Goal: Task Accomplishment & Management: Complete application form

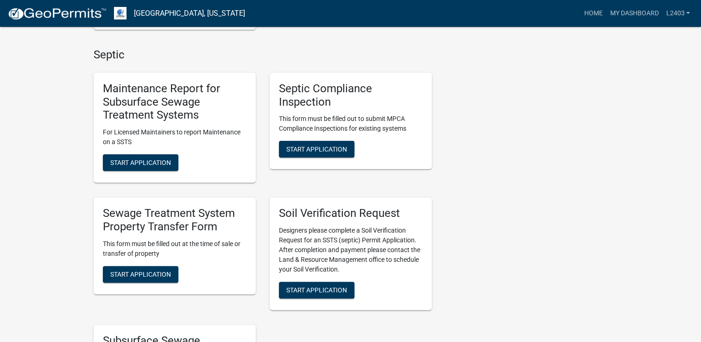
scroll to position [278, 0]
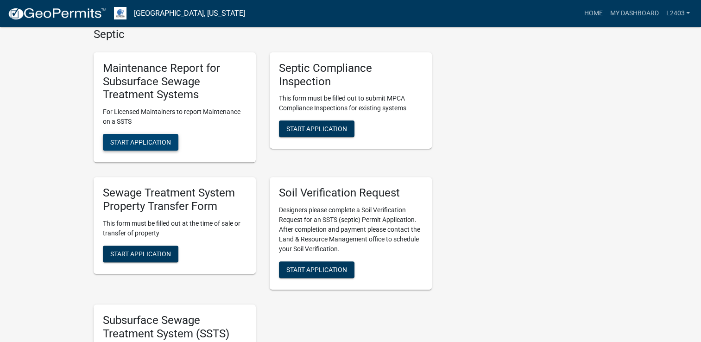
click at [138, 139] on span "Start Application" at bounding box center [140, 142] width 61 height 7
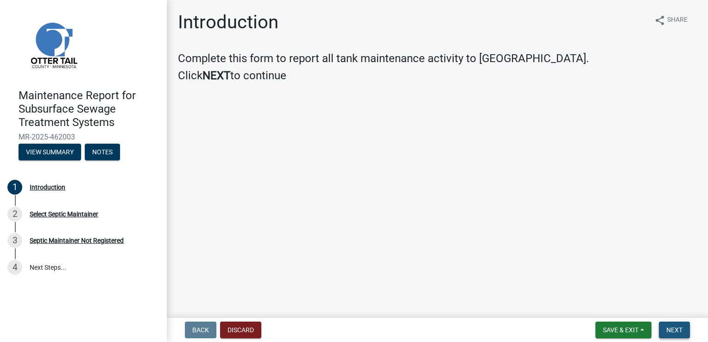
click at [670, 333] on span "Next" at bounding box center [674, 329] width 16 height 7
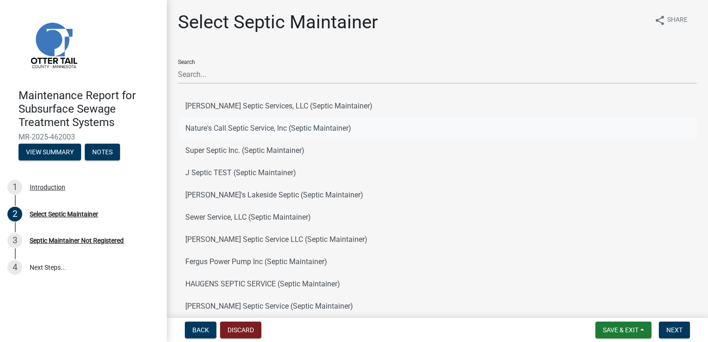
click at [231, 125] on button "Nature's Call Septic Service, Inc (Septic Maintainer)" at bounding box center [437, 128] width 519 height 22
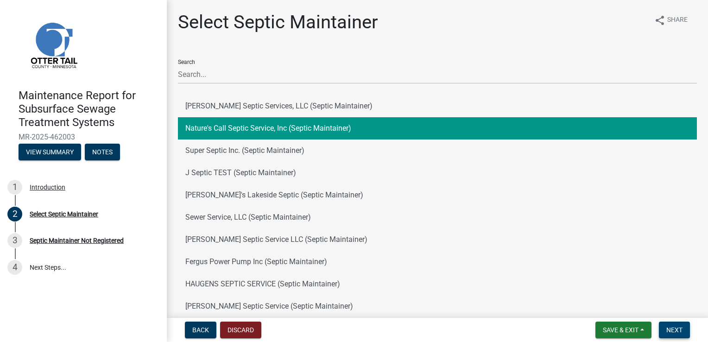
click at [677, 326] on span "Next" at bounding box center [674, 329] width 16 height 7
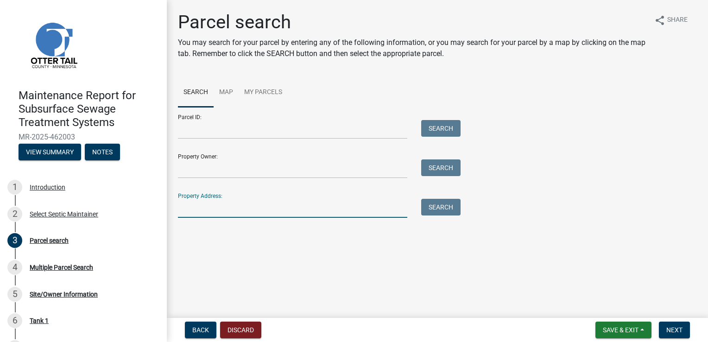
click at [218, 205] on input "Property Address:" at bounding box center [292, 208] width 229 height 19
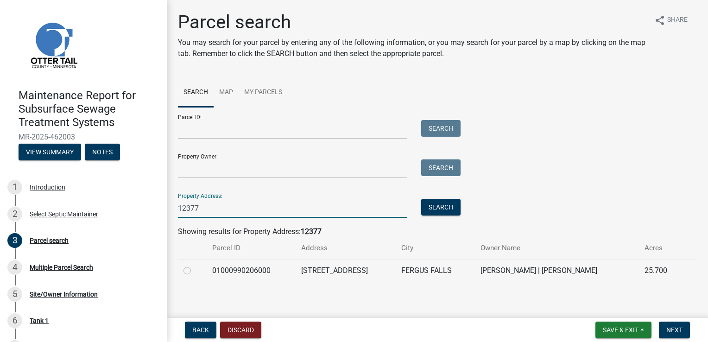
type input "12377"
click at [195, 265] on label at bounding box center [195, 265] width 0 height 0
click at [195, 269] on input "radio" at bounding box center [198, 268] width 6 height 6
radio input "true"
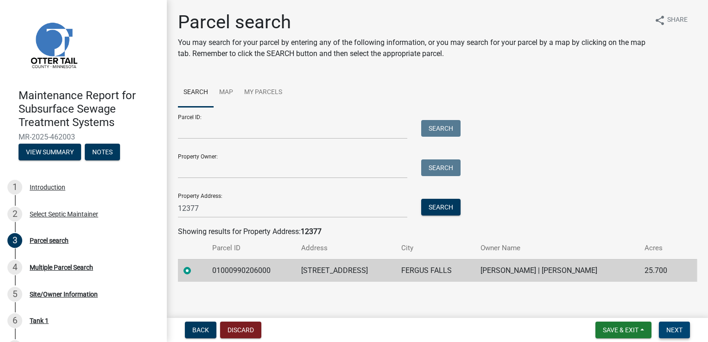
click at [677, 326] on span "Next" at bounding box center [674, 329] width 16 height 7
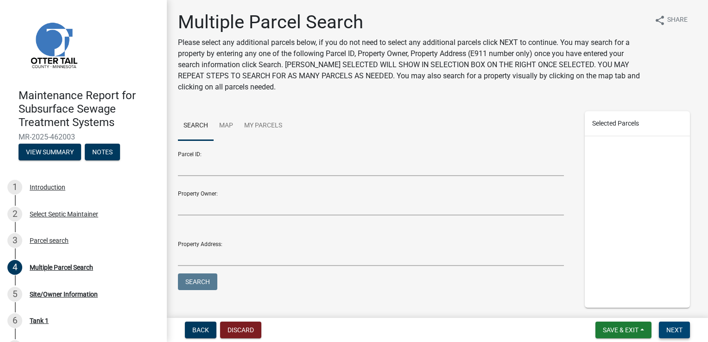
click at [677, 326] on span "Next" at bounding box center [674, 329] width 16 height 7
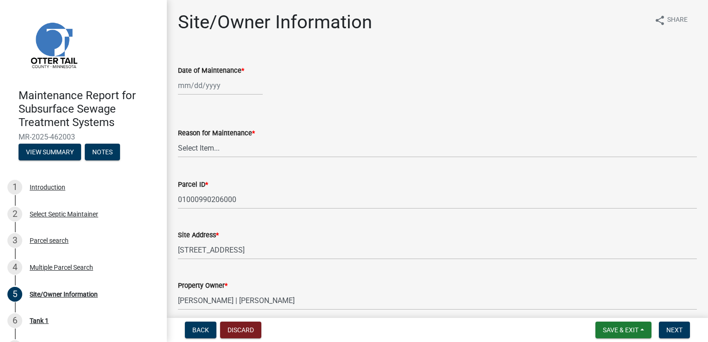
click at [203, 87] on div at bounding box center [220, 85] width 85 height 19
select select "8"
select select "2025"
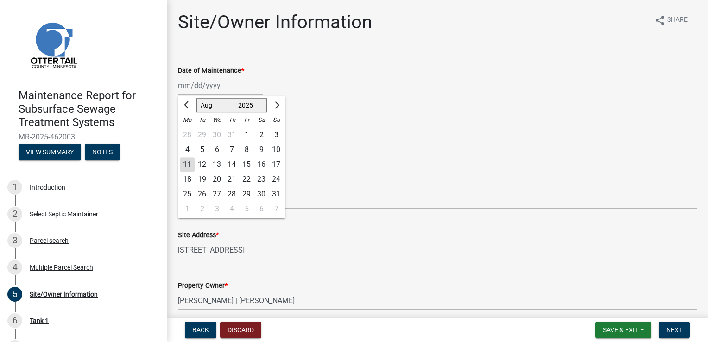
click at [247, 151] on div "8" at bounding box center [246, 149] width 15 height 15
type input "[DATE]"
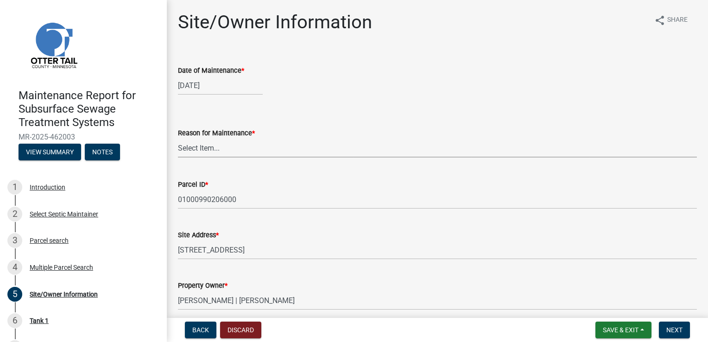
click at [194, 150] on select "Select Item... Called Routine Other" at bounding box center [437, 148] width 519 height 19
click at [178, 139] on select "Select Item... Called Routine Other" at bounding box center [437, 148] width 519 height 19
select select "3ac72b63-7b21-42e4-8192-806faae7a4f1"
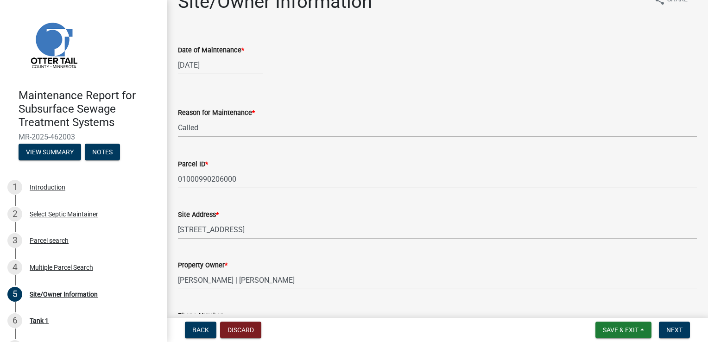
scroll to position [139, 0]
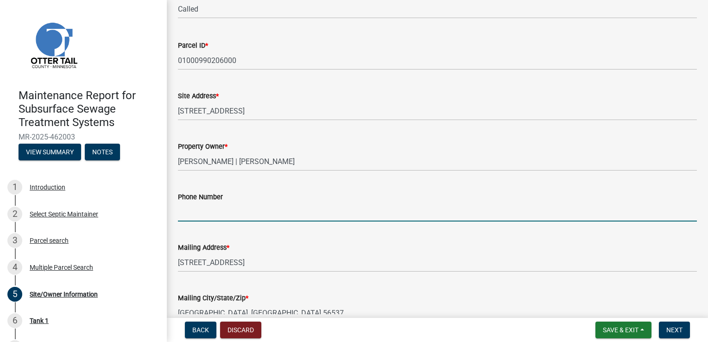
click at [195, 212] on input "Phone Number" at bounding box center [437, 211] width 519 height 19
type input "[PHONE_NUMBER]"
click at [674, 333] on span "Next" at bounding box center [674, 329] width 16 height 7
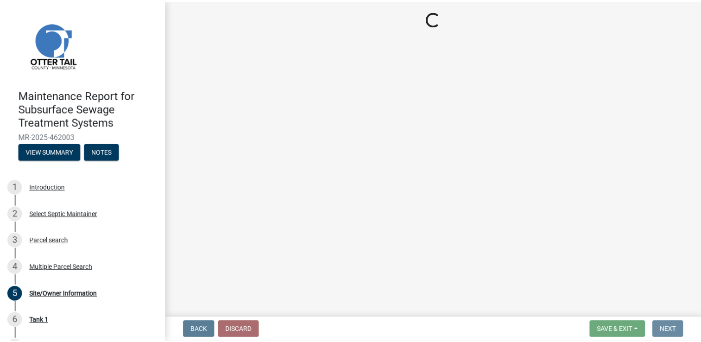
scroll to position [0, 0]
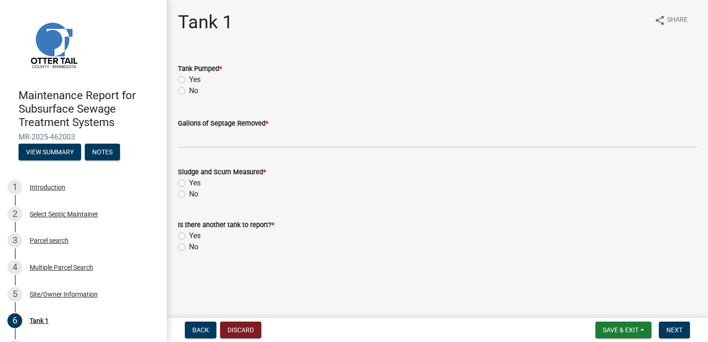
click at [195, 79] on label "Yes" at bounding box center [195, 79] width 12 height 11
click at [195, 79] on input "Yes" at bounding box center [192, 77] width 6 height 6
radio input "true"
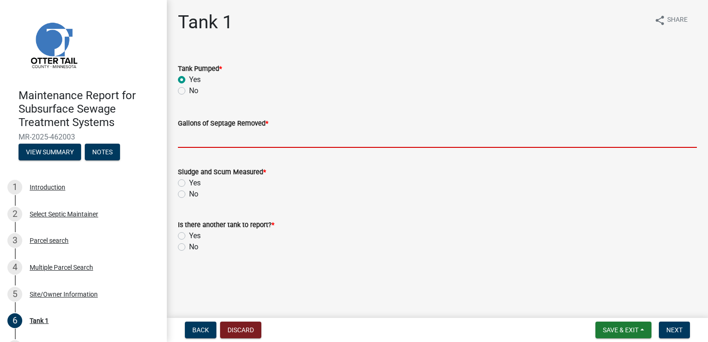
click at [189, 133] on input "Gallons of Septage Removed *" at bounding box center [437, 138] width 519 height 19
type input "1000"
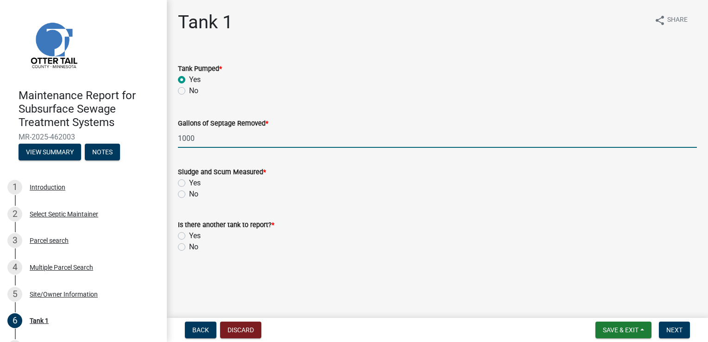
click at [195, 184] on label "Yes" at bounding box center [195, 182] width 12 height 11
click at [195, 183] on input "Yes" at bounding box center [192, 180] width 6 height 6
radio input "true"
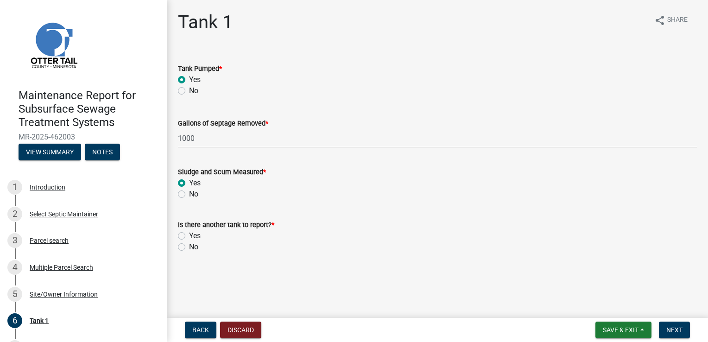
click at [196, 241] on label "No" at bounding box center [193, 246] width 9 height 11
click at [195, 241] on input "No" at bounding box center [192, 244] width 6 height 6
radio input "true"
click at [677, 335] on button "Next" at bounding box center [674, 329] width 31 height 17
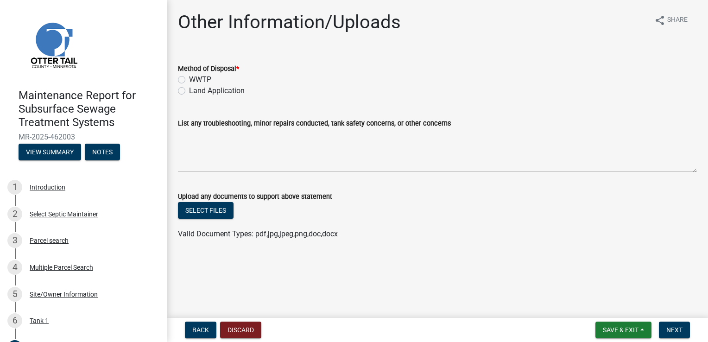
click at [208, 80] on label "WWTP" at bounding box center [200, 79] width 22 height 11
click at [195, 80] on input "WWTP" at bounding box center [192, 77] width 6 height 6
radio input "true"
click at [673, 329] on span "Next" at bounding box center [674, 329] width 16 height 7
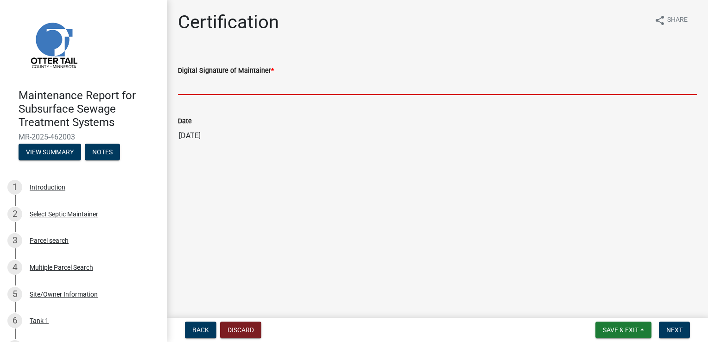
click at [221, 82] on input "Digital Signature of Maintainer *" at bounding box center [437, 85] width 519 height 19
type input "[PERSON_NAME]"
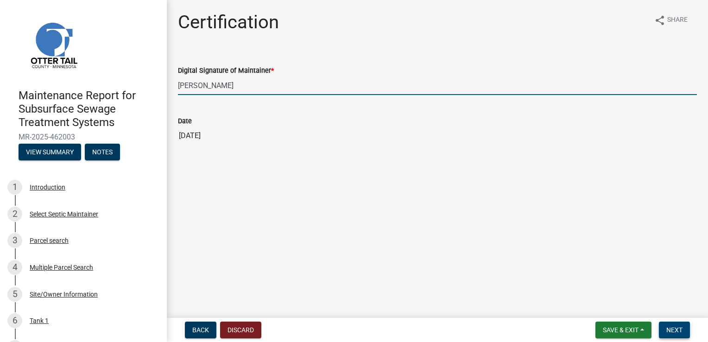
click at [671, 328] on span "Next" at bounding box center [674, 329] width 16 height 7
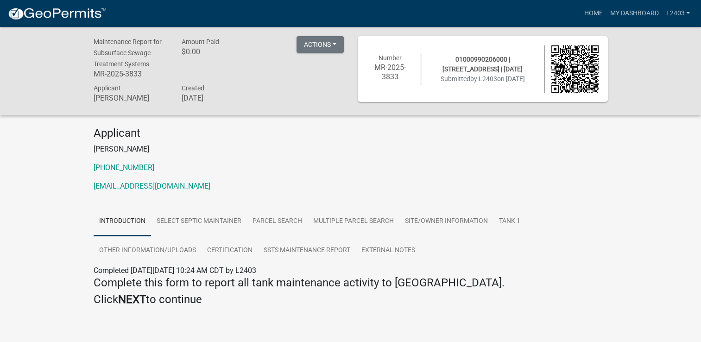
click at [436, 158] on div "Applicant [PERSON_NAME] [PHONE_NUMBER] [EMAIL_ADDRESS][DOMAIN_NAME]" at bounding box center [351, 162] width 528 height 73
click at [586, 12] on link "Home" at bounding box center [593, 14] width 26 height 18
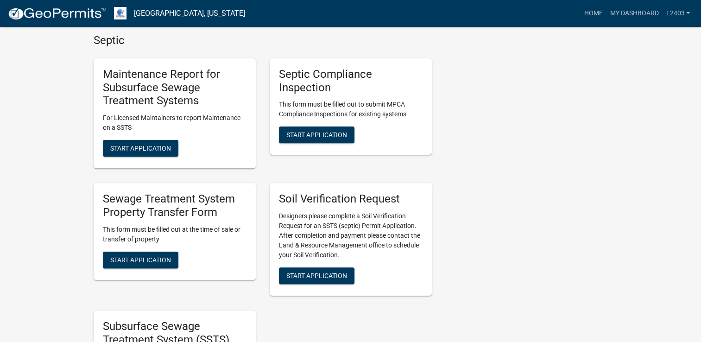
scroll to position [278, 0]
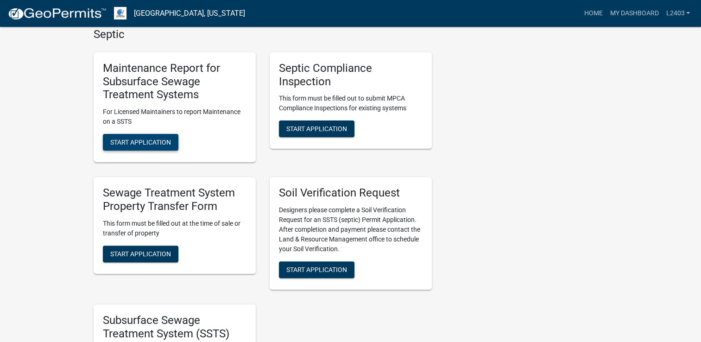
click at [132, 139] on span "Start Application" at bounding box center [140, 142] width 61 height 7
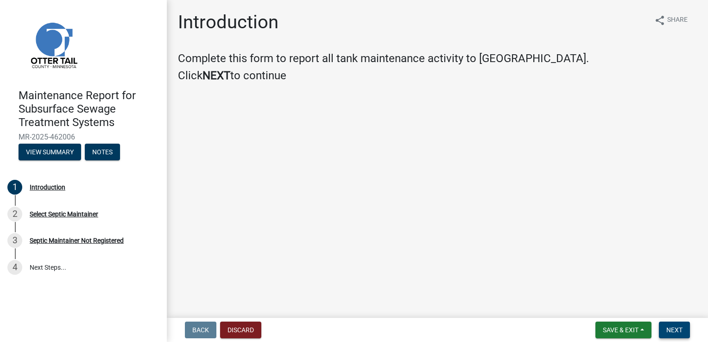
click at [669, 328] on span "Next" at bounding box center [674, 329] width 16 height 7
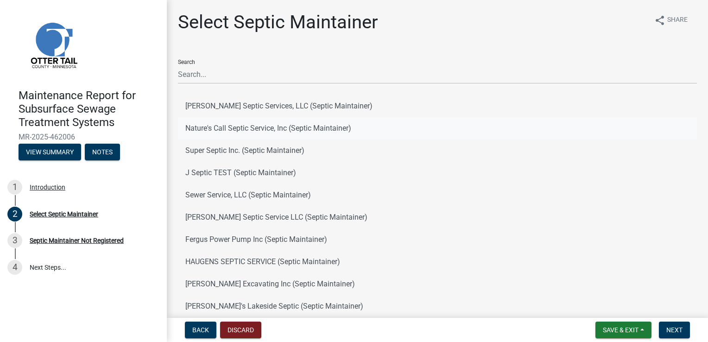
drag, startPoint x: 214, startPoint y: 131, endPoint x: 304, endPoint y: 135, distance: 89.5
click at [216, 130] on button "Nature's Call Septic Service, Inc (Septic Maintainer)" at bounding box center [437, 128] width 519 height 22
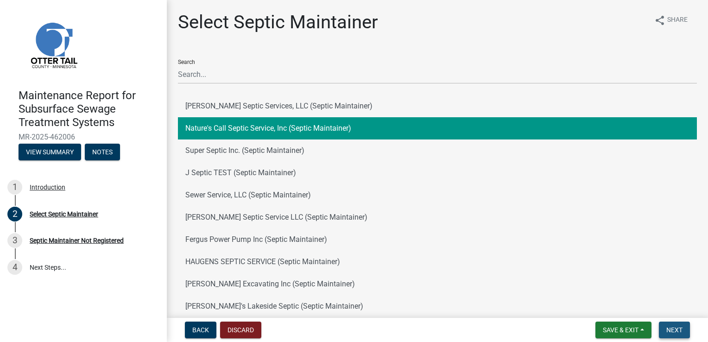
click at [679, 329] on span "Next" at bounding box center [674, 329] width 16 height 7
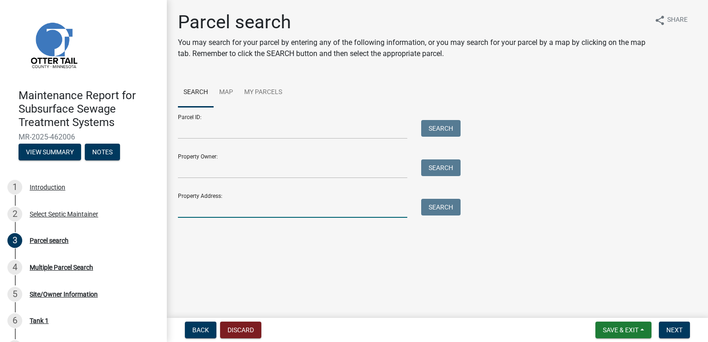
click at [232, 202] on input "Property Address:" at bounding box center [292, 208] width 229 height 19
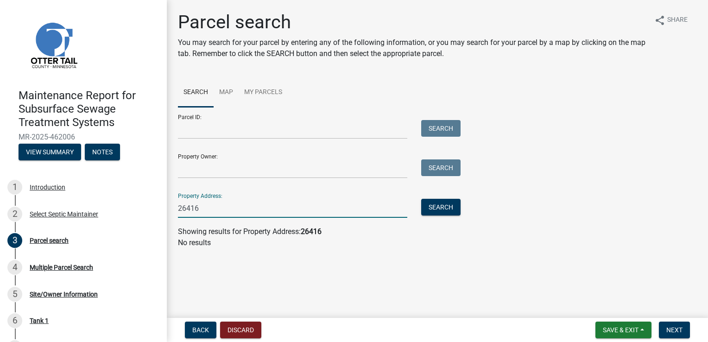
drag, startPoint x: 237, startPoint y: 201, endPoint x: 164, endPoint y: 189, distance: 74.2
click at [164, 189] on div "Maintenance Report for Subsurface Sewage Treatment Systems MR-2025-462006 View …" at bounding box center [354, 171] width 708 height 342
type input "4"
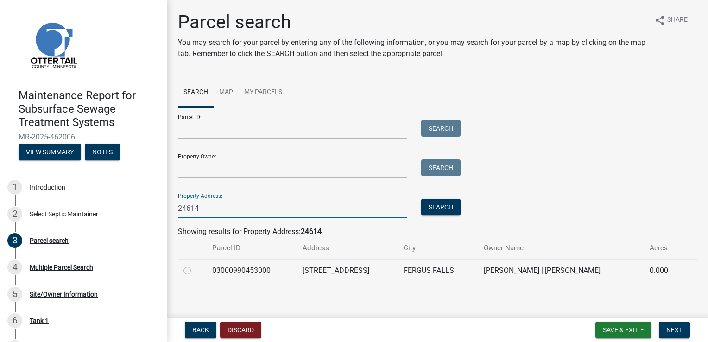
type input "24614"
click at [195, 265] on label at bounding box center [195, 265] width 0 height 0
click at [195, 270] on input "radio" at bounding box center [198, 268] width 6 height 6
radio input "true"
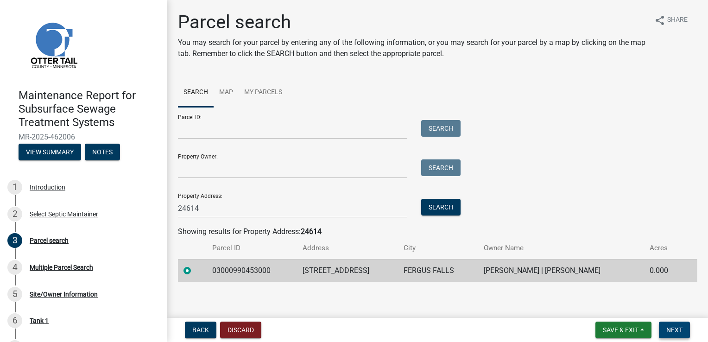
click at [666, 330] on span "Next" at bounding box center [674, 329] width 16 height 7
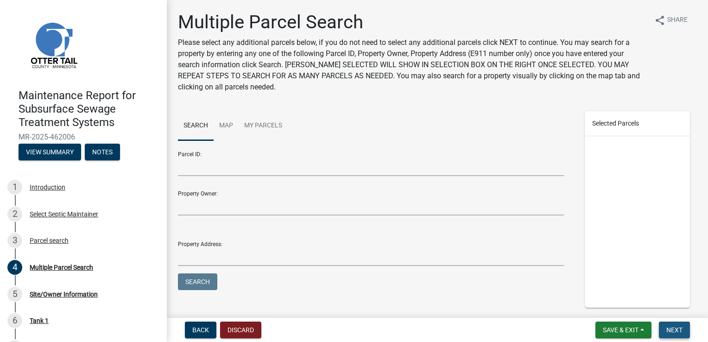
click at [667, 329] on span "Next" at bounding box center [674, 329] width 16 height 7
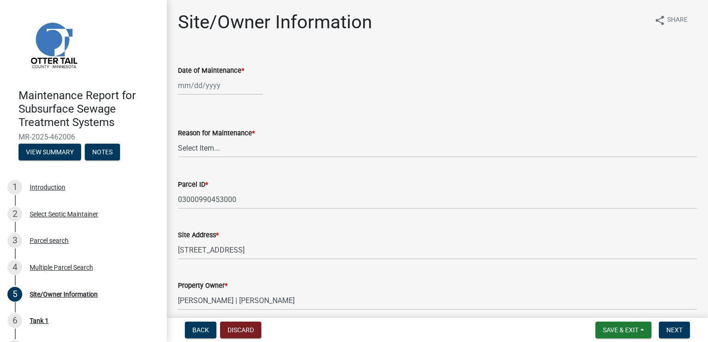
select select "8"
select select "2025"
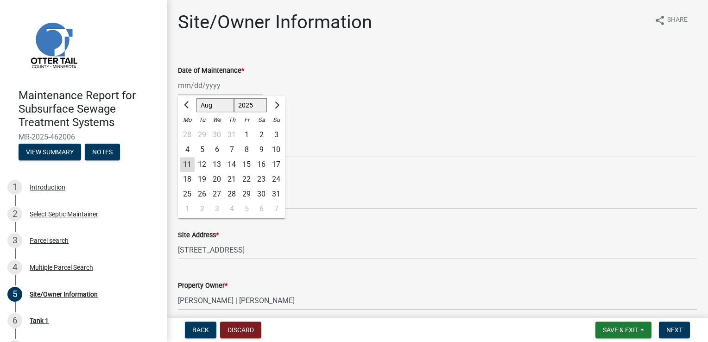
click at [200, 88] on div "[PERSON_NAME] Feb Mar Apr [PERSON_NAME][DATE] Oct Nov [DATE] 1526 1527 1528 152…" at bounding box center [220, 85] width 85 height 19
click at [245, 145] on div "8" at bounding box center [246, 149] width 15 height 15
type input "[DATE]"
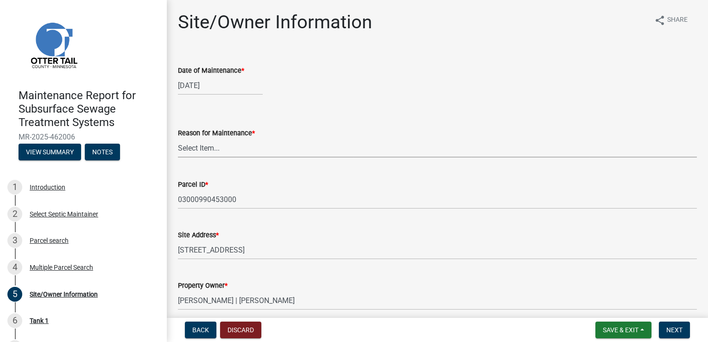
click at [203, 149] on select "Select Item... Called Routine Other" at bounding box center [437, 148] width 519 height 19
click at [178, 139] on select "Select Item... Called Routine Other" at bounding box center [437, 148] width 519 height 19
select select "3ac72b63-7b21-42e4-8192-806faae7a4f1"
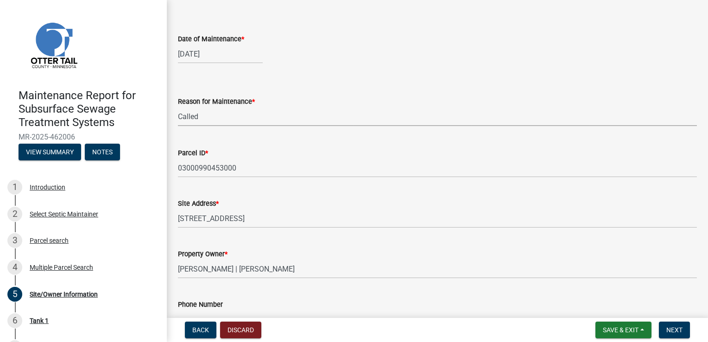
scroll to position [139, 0]
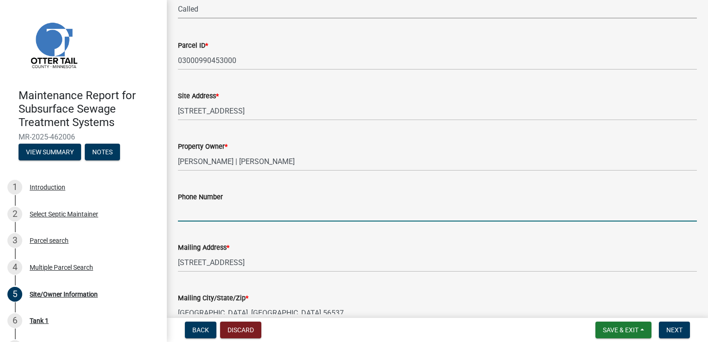
click at [206, 208] on input "Phone Number" at bounding box center [437, 211] width 519 height 19
type input "[PHONE_NUMBER]"
click at [684, 331] on button "Next" at bounding box center [674, 329] width 31 height 17
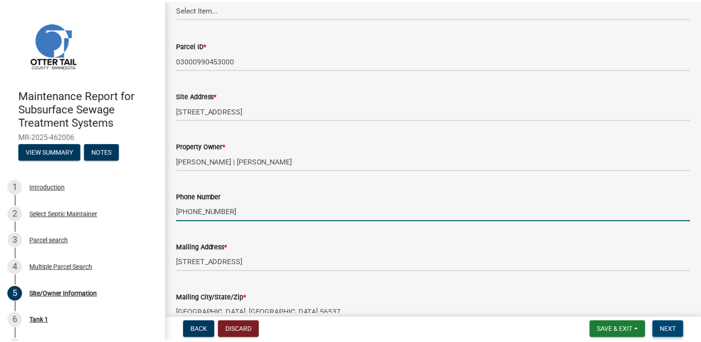
scroll to position [0, 0]
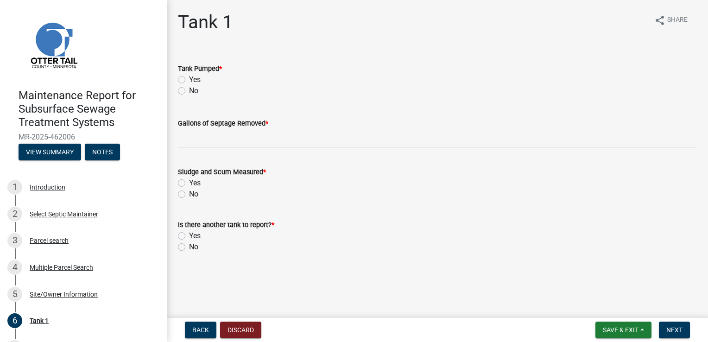
click at [198, 82] on label "Yes" at bounding box center [195, 79] width 12 height 11
click at [195, 80] on input "Yes" at bounding box center [192, 77] width 6 height 6
radio input "true"
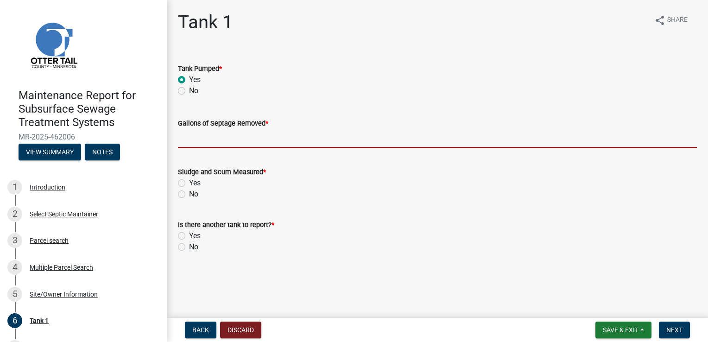
click at [204, 138] on input "Gallons of Septage Removed *" at bounding box center [437, 138] width 519 height 19
type input "2000"
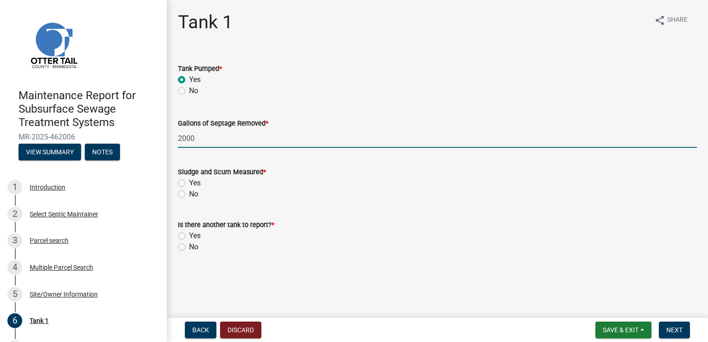
click at [194, 180] on label "Yes" at bounding box center [195, 182] width 12 height 11
click at [194, 180] on input "Yes" at bounding box center [192, 180] width 6 height 6
radio input "true"
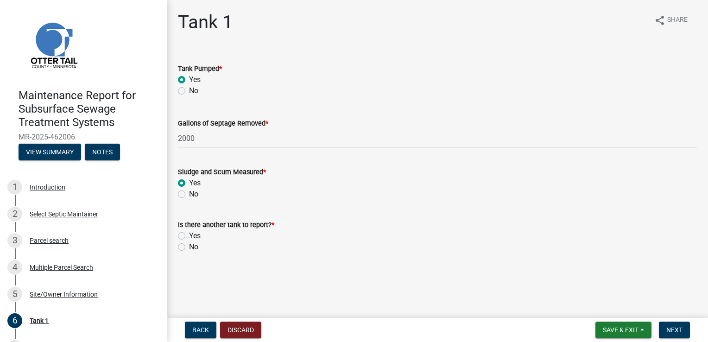
click at [191, 248] on label "No" at bounding box center [193, 246] width 9 height 11
click at [191, 247] on input "No" at bounding box center [192, 244] width 6 height 6
radio input "true"
drag, startPoint x: 664, startPoint y: 326, endPoint x: 681, endPoint y: 314, distance: 21.2
click at [664, 325] on button "Next" at bounding box center [674, 329] width 31 height 17
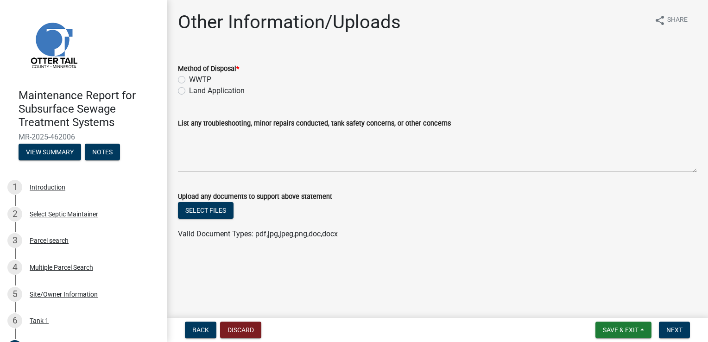
click at [196, 79] on label "WWTP" at bounding box center [200, 79] width 22 height 11
click at [195, 79] on input "WWTP" at bounding box center [192, 77] width 6 height 6
radio input "true"
click at [688, 331] on button "Next" at bounding box center [674, 329] width 31 height 17
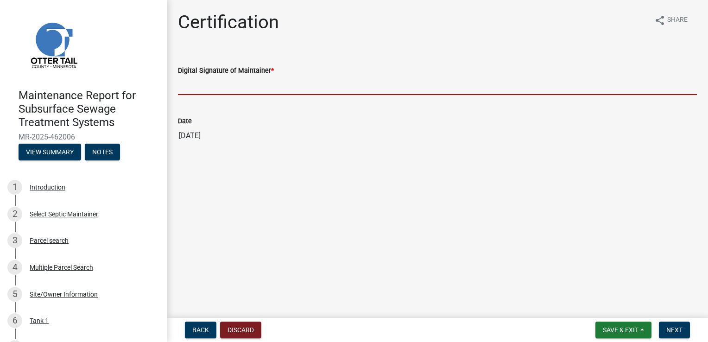
click at [214, 84] on input "Digital Signature of Maintainer *" at bounding box center [437, 85] width 519 height 19
type input "[PERSON_NAME]"
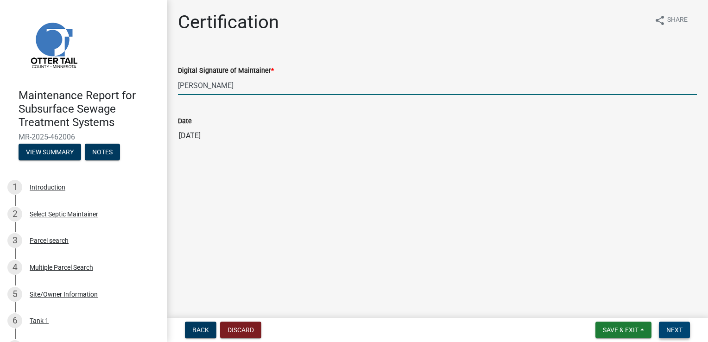
click at [667, 327] on span "Next" at bounding box center [674, 329] width 16 height 7
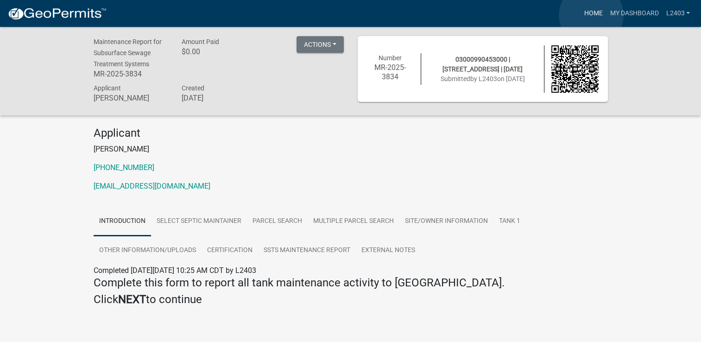
click at [591, 15] on link "Home" at bounding box center [593, 14] width 26 height 18
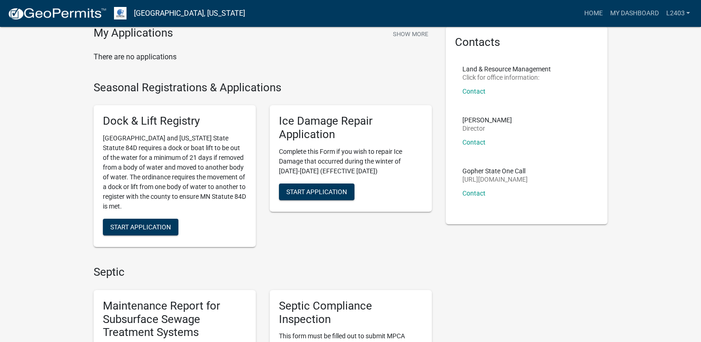
scroll to position [185, 0]
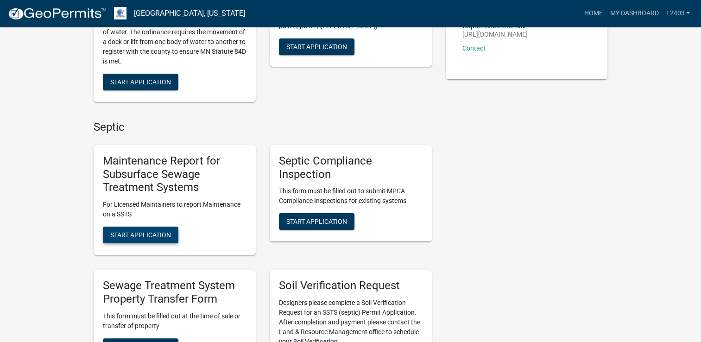
click at [163, 240] on button "Start Application" at bounding box center [141, 235] width 76 height 17
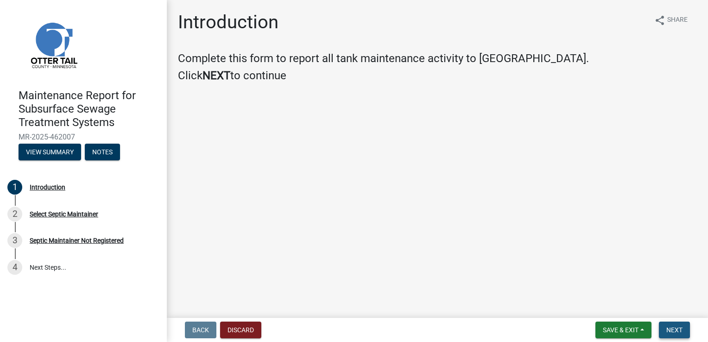
drag, startPoint x: 670, startPoint y: 334, endPoint x: 672, endPoint y: 320, distance: 14.9
click at [670, 334] on button "Next" at bounding box center [674, 329] width 31 height 17
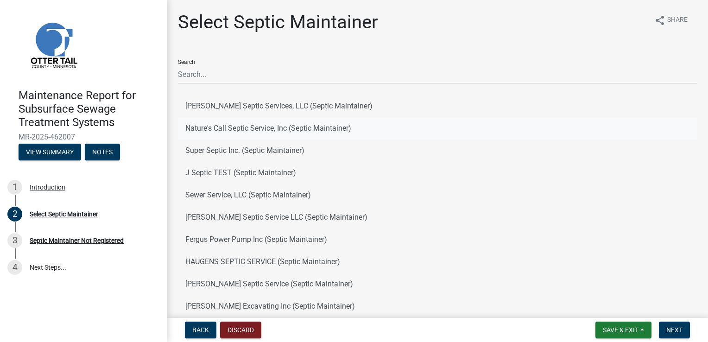
click at [296, 122] on button "Nature's Call Septic Service, Inc (Septic Maintainer)" at bounding box center [437, 128] width 519 height 22
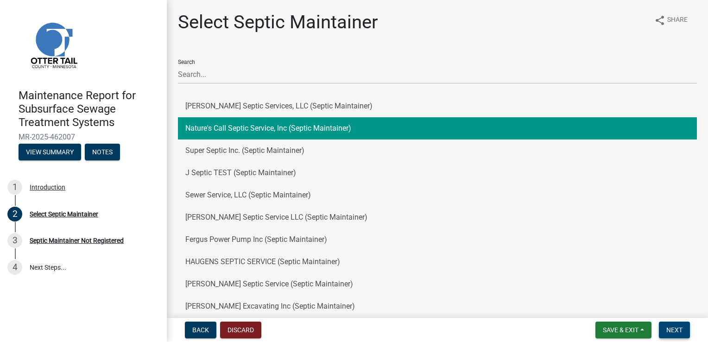
click at [668, 329] on span "Next" at bounding box center [674, 329] width 16 height 7
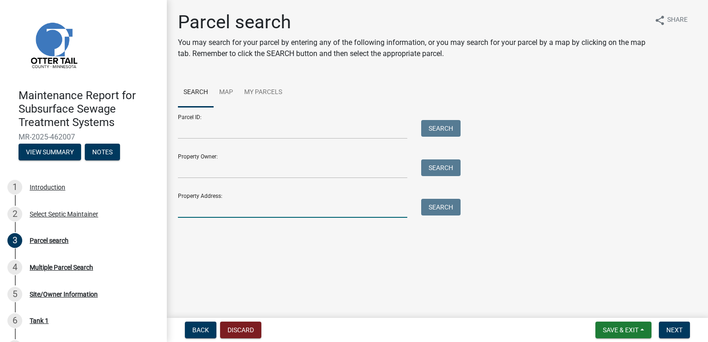
click at [239, 208] on input "Property Address:" at bounding box center [292, 208] width 229 height 19
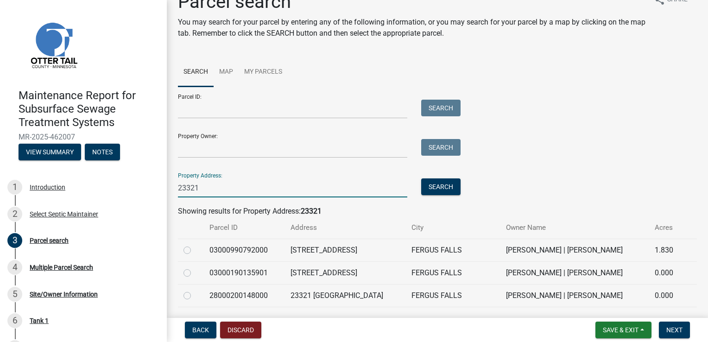
scroll to position [46, 0]
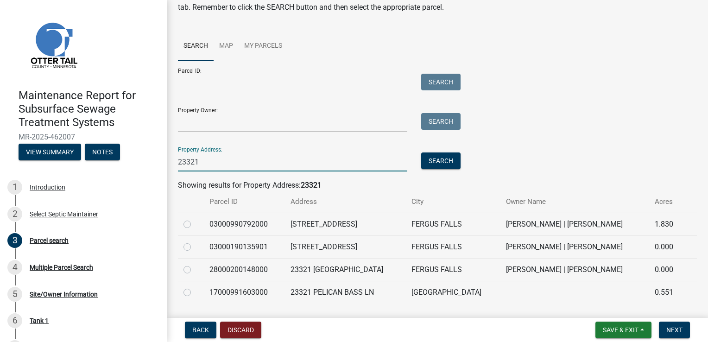
type input "23321"
click at [195, 219] on label at bounding box center [195, 219] width 0 height 0
click at [195, 222] on input "radio" at bounding box center [198, 222] width 6 height 6
radio input "true"
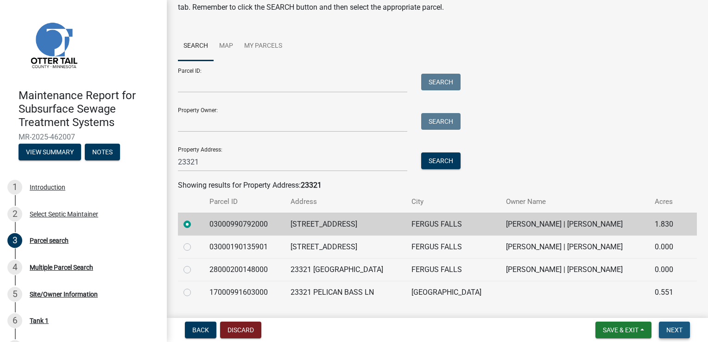
click at [680, 329] on span "Next" at bounding box center [674, 329] width 16 height 7
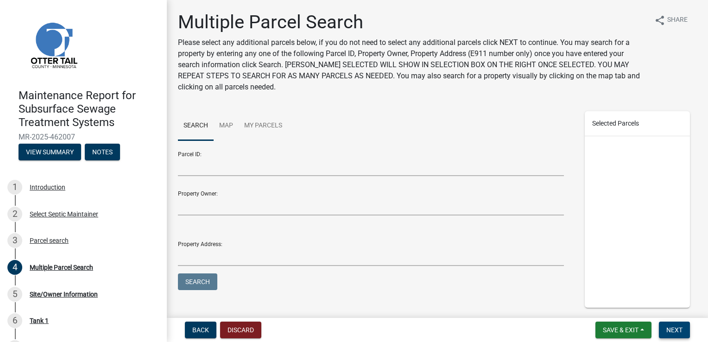
drag, startPoint x: 677, startPoint y: 333, endPoint x: 672, endPoint y: 327, distance: 7.5
click at [676, 331] on span "Next" at bounding box center [674, 329] width 16 height 7
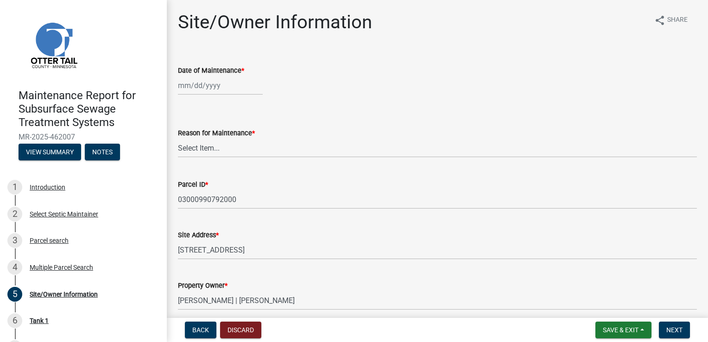
click at [187, 83] on div at bounding box center [220, 85] width 85 height 19
select select "8"
select select "2025"
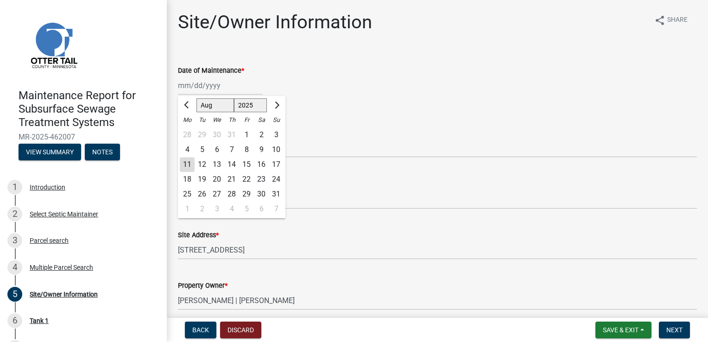
click at [248, 148] on div "8" at bounding box center [246, 149] width 15 height 15
type input "[DATE]"
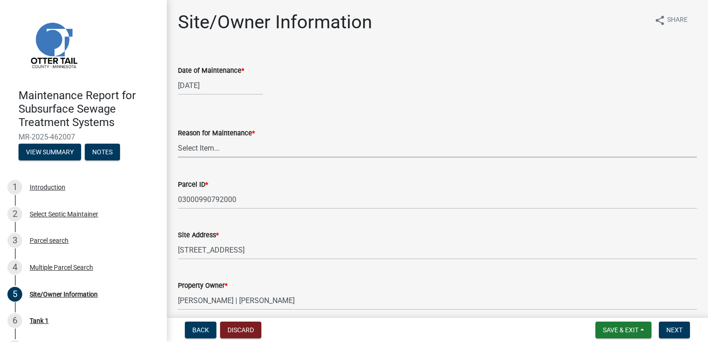
click at [214, 151] on select "Select Item... Called Routine Other" at bounding box center [437, 148] width 519 height 19
click at [178, 139] on select "Select Item... Called Routine Other" at bounding box center [437, 148] width 519 height 19
select select "3ac72b63-7b21-42e4-8192-806faae7a4f1"
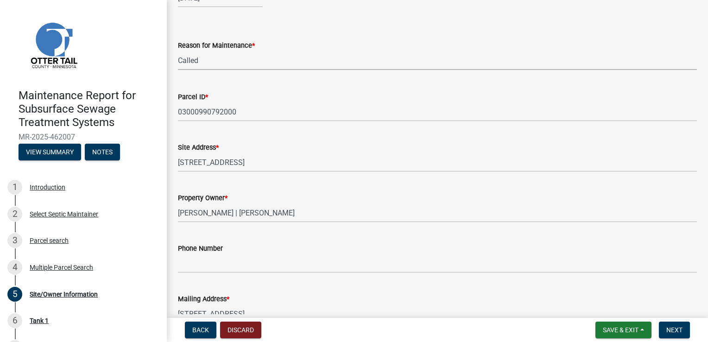
scroll to position [93, 0]
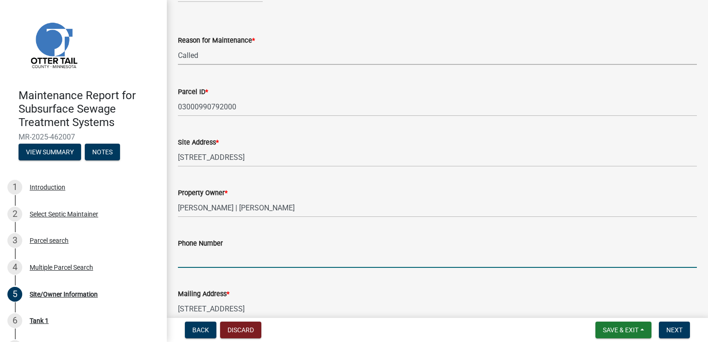
click at [232, 252] on input "Phone Number" at bounding box center [437, 258] width 519 height 19
type input "[PHONE_NUMBER]"
click at [670, 326] on span "Next" at bounding box center [674, 329] width 16 height 7
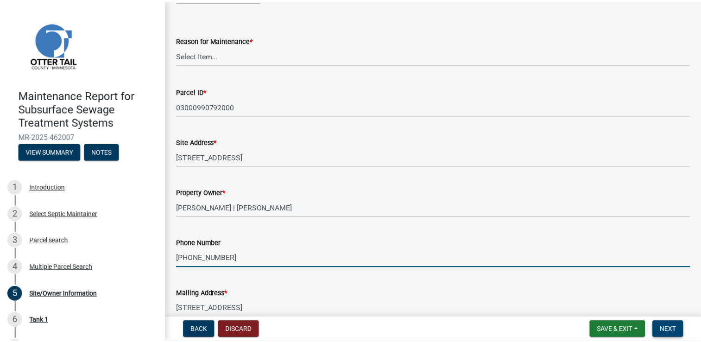
scroll to position [0, 0]
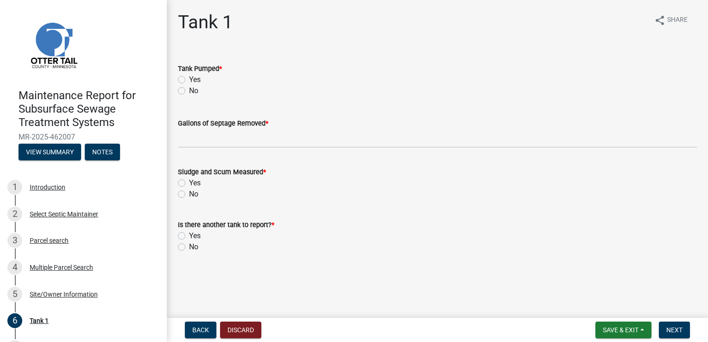
click at [190, 80] on label "Yes" at bounding box center [195, 79] width 12 height 11
click at [190, 80] on input "Yes" at bounding box center [192, 77] width 6 height 6
radio input "true"
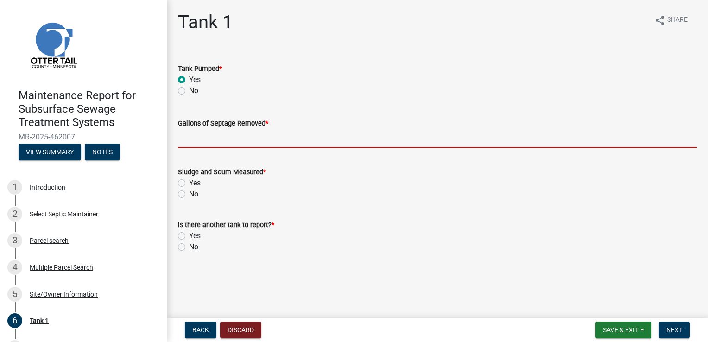
click at [191, 137] on input "Gallons of Septage Removed *" at bounding box center [437, 138] width 519 height 19
type input "1000"
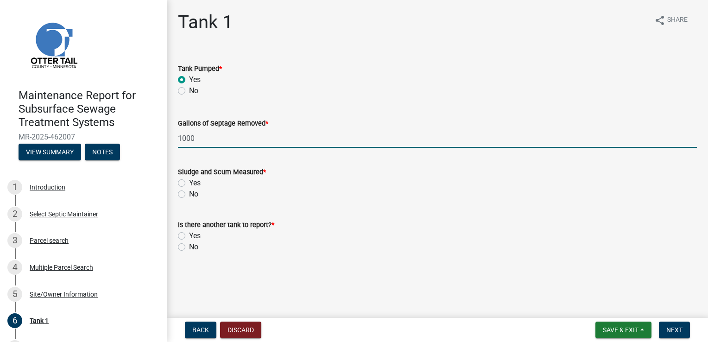
click at [196, 184] on label "Yes" at bounding box center [195, 182] width 12 height 11
click at [195, 183] on input "Yes" at bounding box center [192, 180] width 6 height 6
radio input "true"
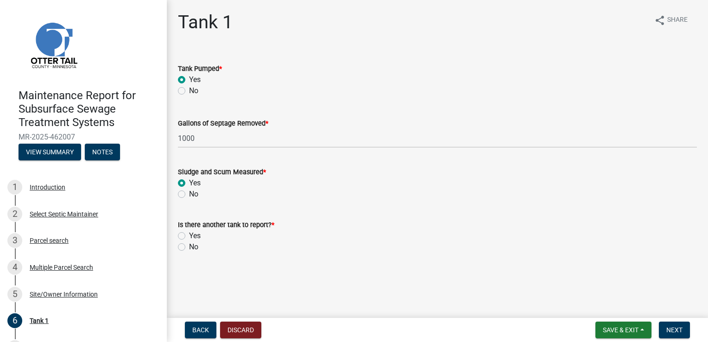
click at [195, 248] on label "No" at bounding box center [193, 246] width 9 height 11
click at [195, 247] on input "No" at bounding box center [192, 244] width 6 height 6
radio input "true"
click at [676, 330] on span "Next" at bounding box center [674, 329] width 16 height 7
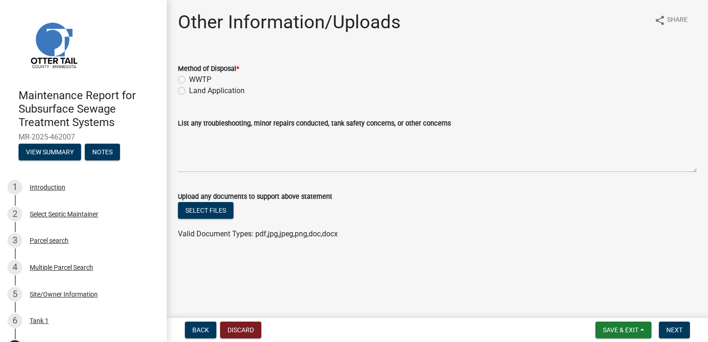
click at [198, 76] on label "WWTP" at bounding box center [200, 79] width 22 height 11
click at [195, 76] on input "WWTP" at bounding box center [192, 77] width 6 height 6
radio input "true"
click at [673, 331] on span "Next" at bounding box center [674, 329] width 16 height 7
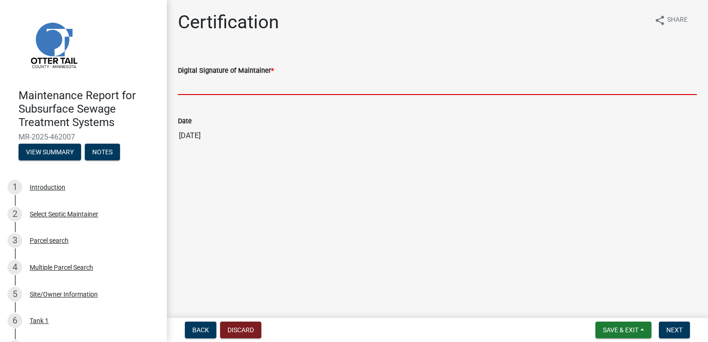
click at [220, 88] on input "Digital Signature of Maintainer *" at bounding box center [437, 85] width 519 height 19
type input "[PERSON_NAME]"
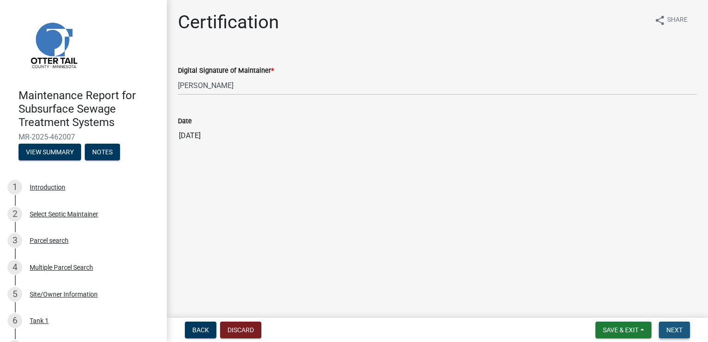
click at [676, 332] on span "Next" at bounding box center [674, 329] width 16 height 7
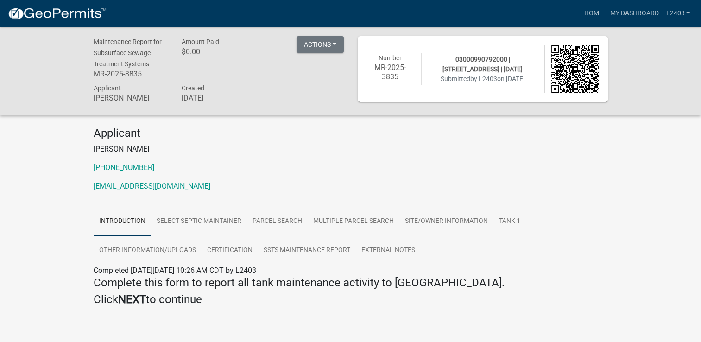
click at [416, 171] on div "Applicant [PERSON_NAME] [PHONE_NUMBER] [EMAIL_ADDRESS][DOMAIN_NAME]" at bounding box center [351, 162] width 528 height 73
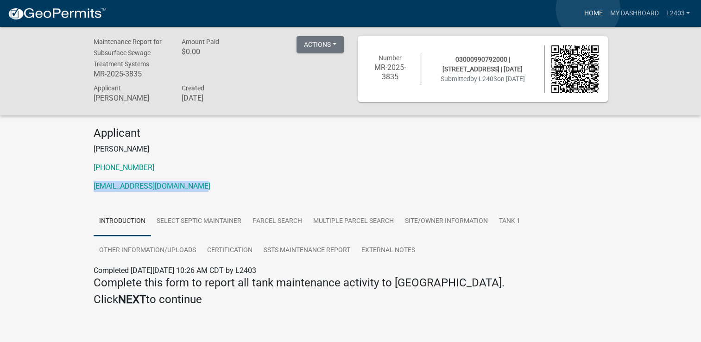
click at [588, 9] on link "Home" at bounding box center [593, 14] width 26 height 18
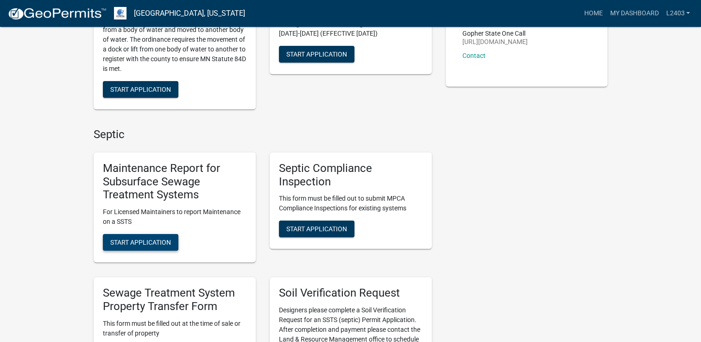
scroll to position [185, 0]
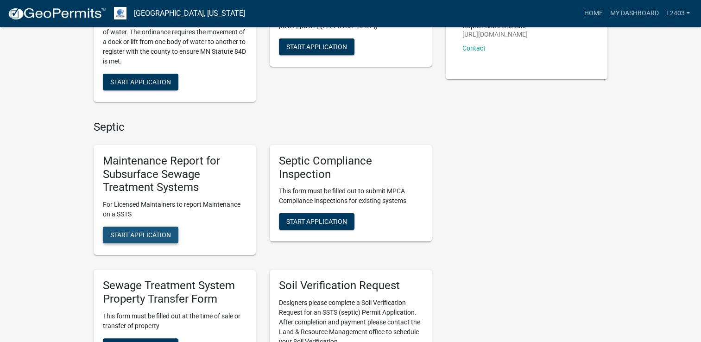
click at [148, 236] on span "Start Application" at bounding box center [140, 234] width 61 height 7
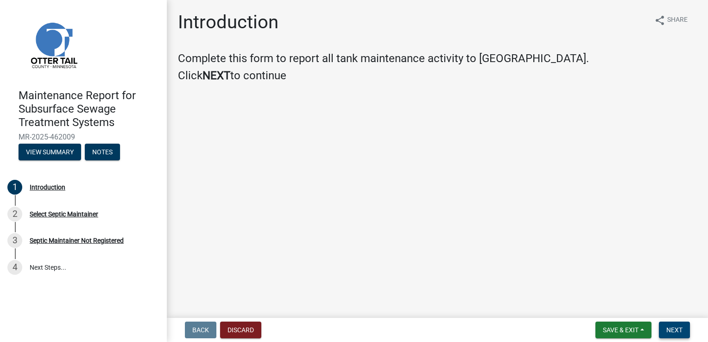
click at [674, 327] on span "Next" at bounding box center [674, 329] width 16 height 7
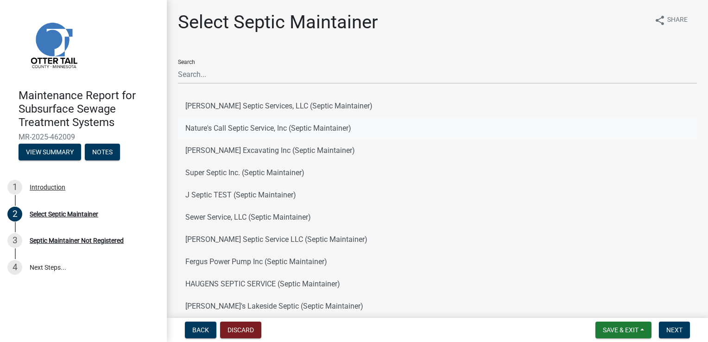
click at [244, 125] on button "Nature's Call Septic Service, Inc (Septic Maintainer)" at bounding box center [437, 128] width 519 height 22
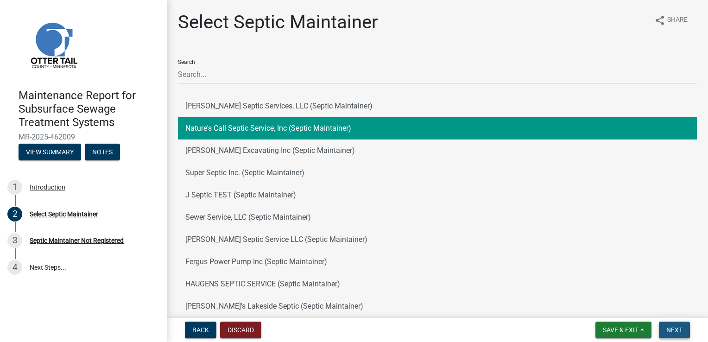
click at [663, 327] on button "Next" at bounding box center [674, 329] width 31 height 17
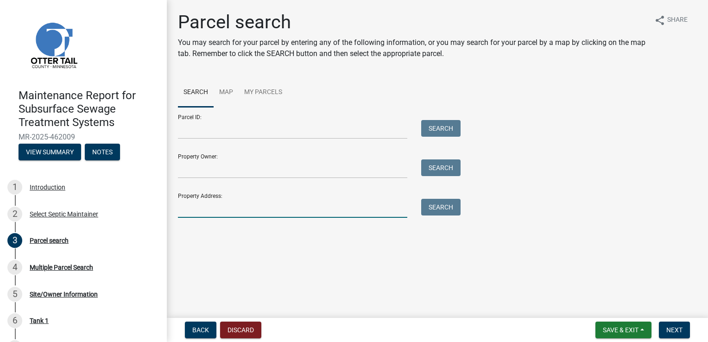
click at [218, 202] on input "Property Address:" at bounding box center [292, 208] width 229 height 19
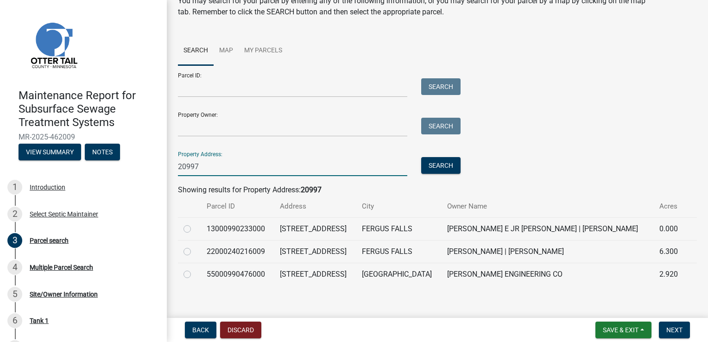
scroll to position [48, 0]
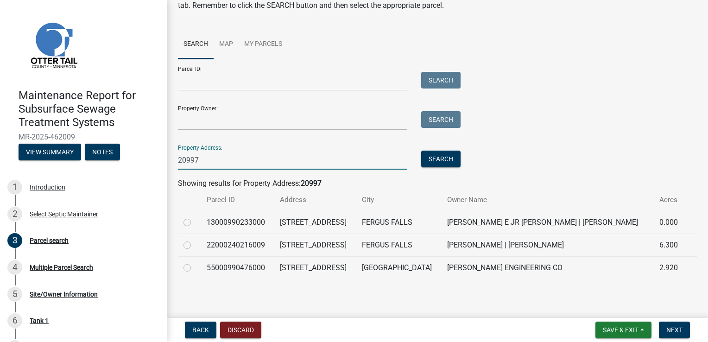
type input "20997"
click at [195, 240] on label at bounding box center [195, 240] width 0 height 0
click at [195, 244] on input "radio" at bounding box center [198, 243] width 6 height 6
radio input "true"
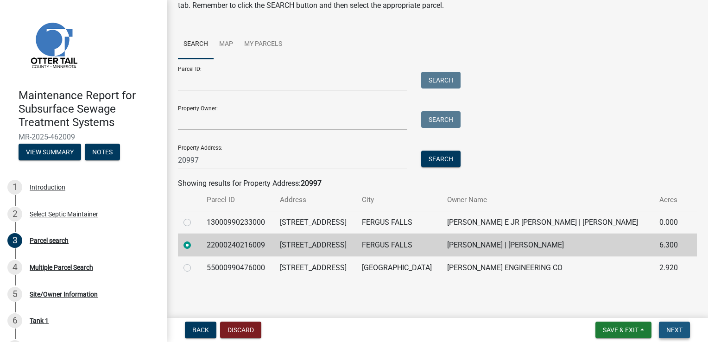
click at [676, 328] on span "Next" at bounding box center [674, 329] width 16 height 7
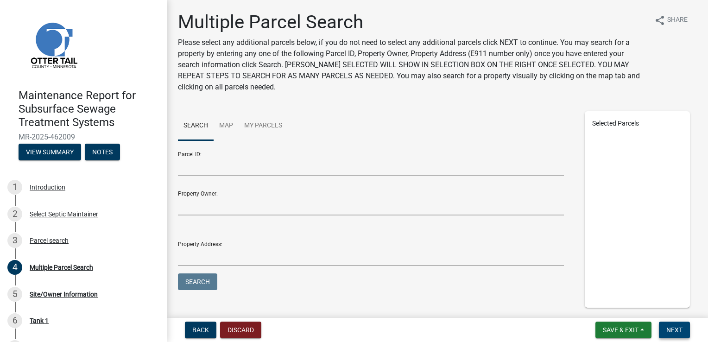
click at [676, 328] on span "Next" at bounding box center [674, 329] width 16 height 7
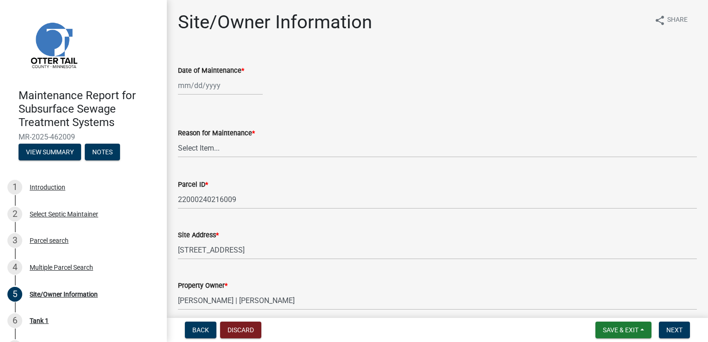
click at [192, 85] on div at bounding box center [220, 85] width 85 height 19
select select "8"
select select "2025"
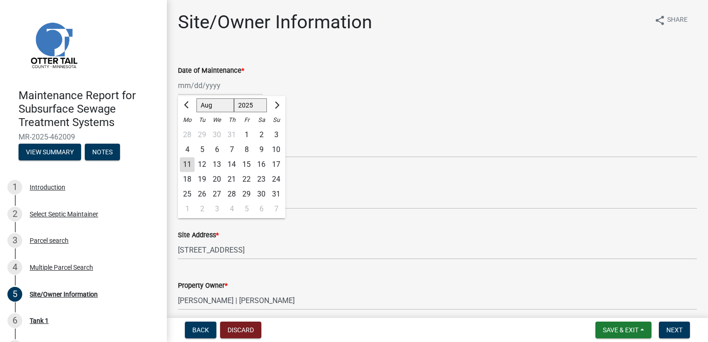
click at [245, 147] on div "8" at bounding box center [246, 149] width 15 height 15
type input "[DATE]"
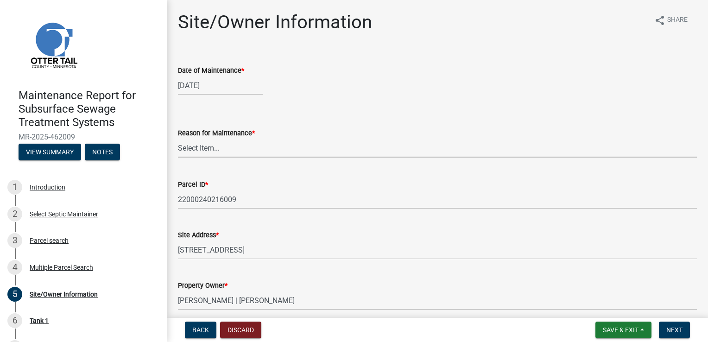
click at [203, 148] on select "Select Item... Called Routine Other" at bounding box center [437, 148] width 519 height 19
click at [178, 139] on select "Select Item... Called Routine Other" at bounding box center [437, 148] width 519 height 19
select select "3ac72b63-7b21-42e4-8192-806faae7a4f1"
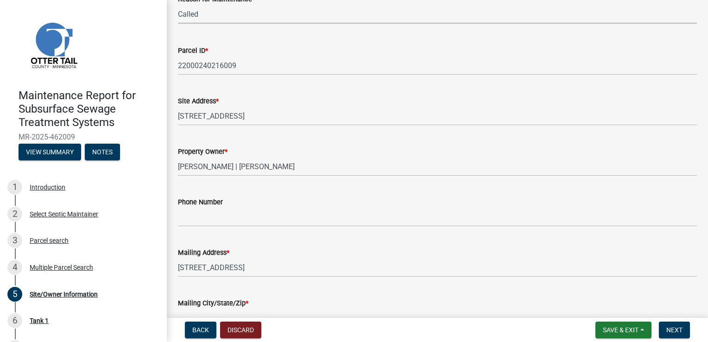
scroll to position [139, 0]
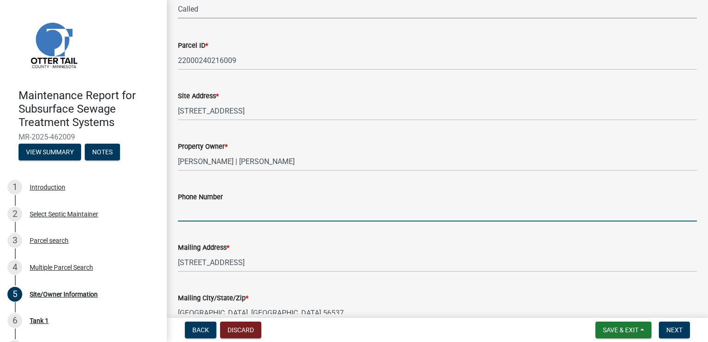
click at [225, 214] on input "Phone Number" at bounding box center [437, 211] width 519 height 19
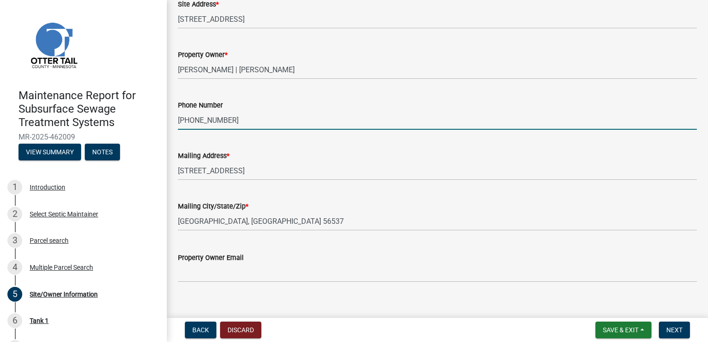
scroll to position [242, 0]
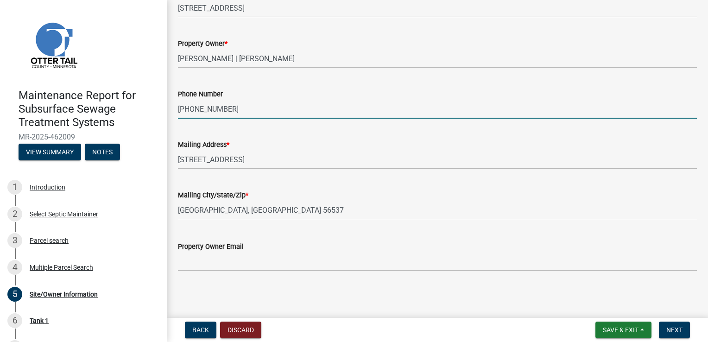
type input "[PHONE_NUMBER]"
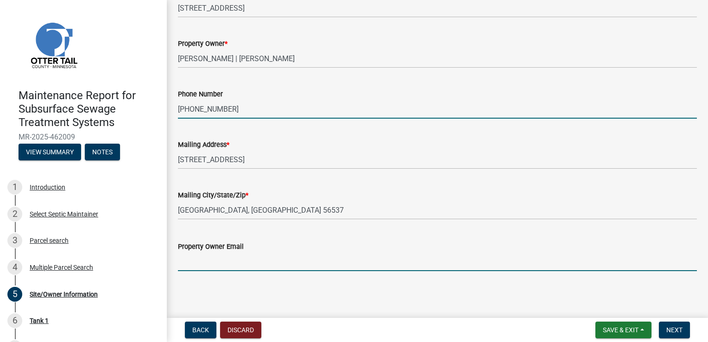
click at [198, 257] on input "Property Owner Email" at bounding box center [437, 261] width 519 height 19
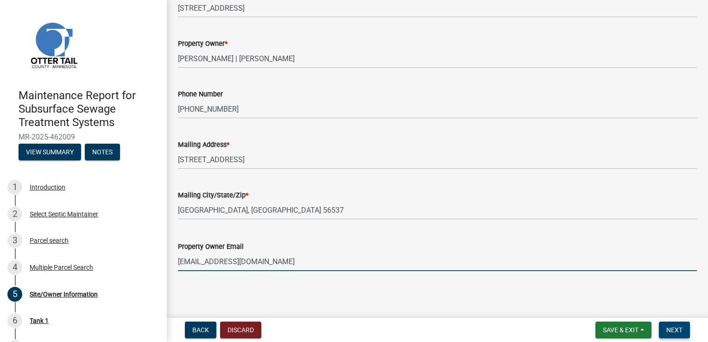
type input "[EMAIL_ADDRESS][DOMAIN_NAME]"
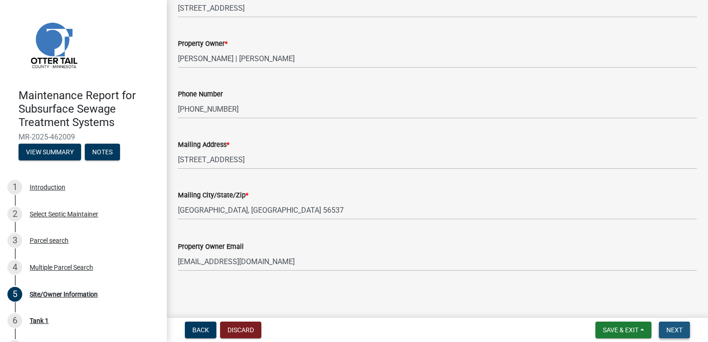
click at [685, 326] on button "Next" at bounding box center [674, 329] width 31 height 17
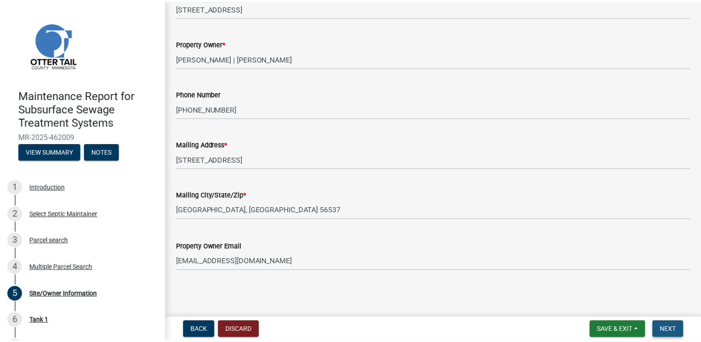
scroll to position [0, 0]
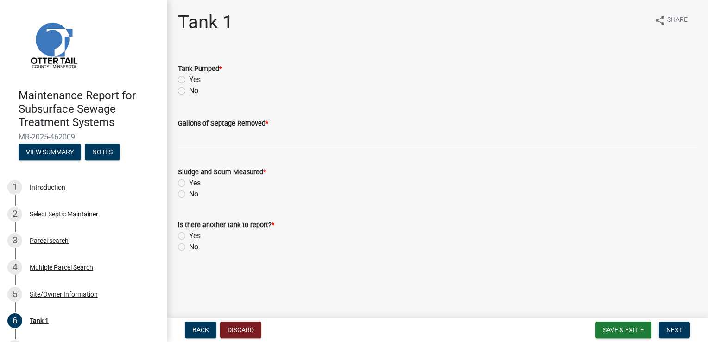
click at [191, 80] on label "Yes" at bounding box center [195, 79] width 12 height 11
click at [191, 80] on input "Yes" at bounding box center [192, 77] width 6 height 6
radio input "true"
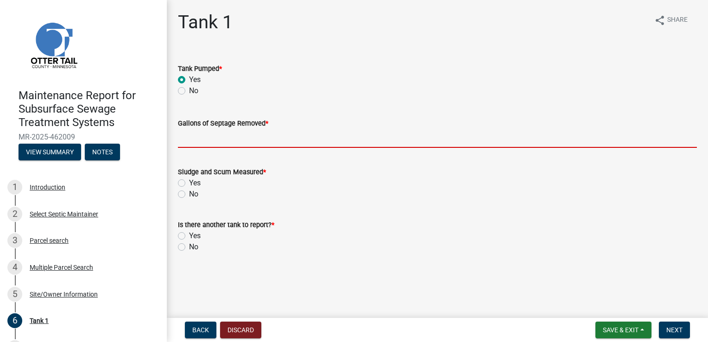
click at [206, 138] on input "Gallons of Septage Removed *" at bounding box center [437, 138] width 519 height 19
type input "1000"
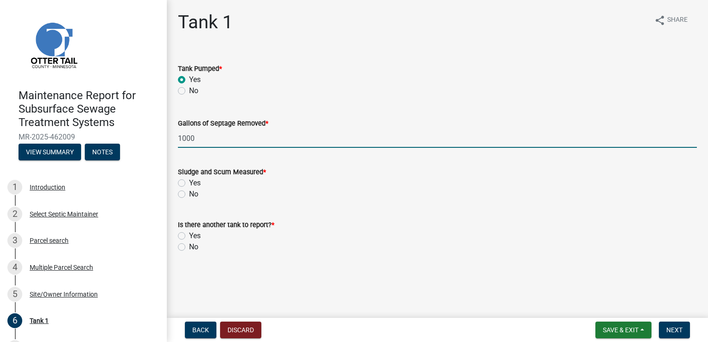
click at [189, 183] on label "Yes" at bounding box center [195, 182] width 12 height 11
click at [189, 183] on input "Yes" at bounding box center [192, 180] width 6 height 6
radio input "true"
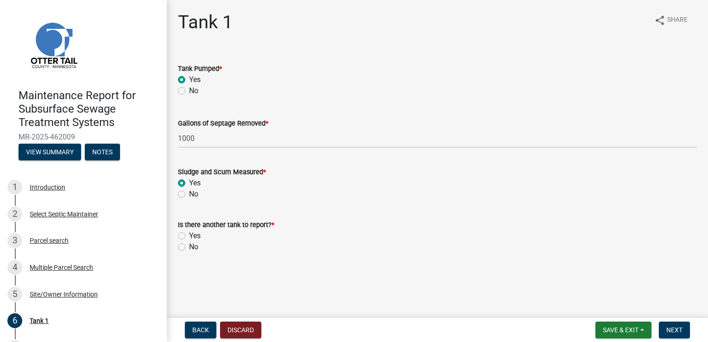
drag, startPoint x: 181, startPoint y: 246, endPoint x: 213, endPoint y: 246, distance: 31.5
click at [189, 246] on label "No" at bounding box center [193, 246] width 9 height 11
click at [189, 246] on input "No" at bounding box center [192, 244] width 6 height 6
radio input "true"
click at [669, 336] on button "Next" at bounding box center [674, 329] width 31 height 17
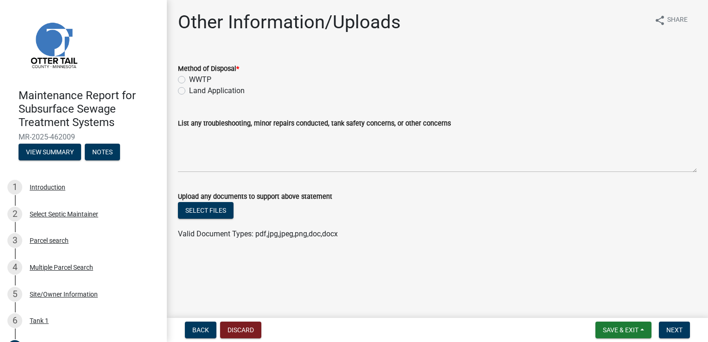
click at [193, 80] on label "WWTP" at bounding box center [200, 79] width 22 height 11
click at [193, 80] on input "WWTP" at bounding box center [192, 77] width 6 height 6
radio input "true"
click at [682, 328] on span "Next" at bounding box center [674, 329] width 16 height 7
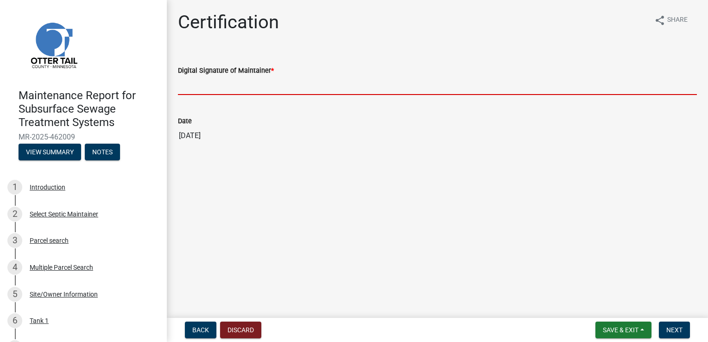
drag, startPoint x: 220, startPoint y: 83, endPoint x: 220, endPoint y: 90, distance: 7.0
click at [220, 83] on input "Digital Signature of Maintainer *" at bounding box center [437, 85] width 519 height 19
type input "[PERSON_NAME]"
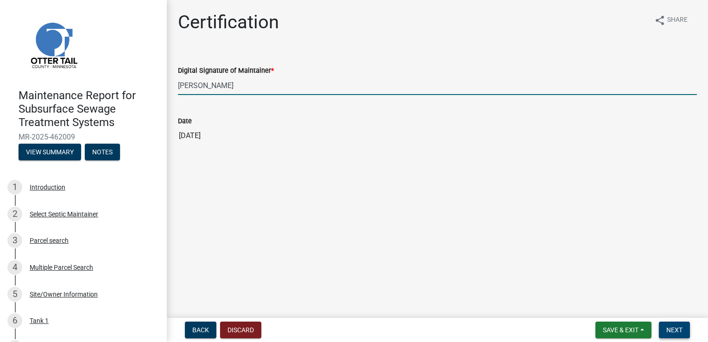
click at [670, 330] on span "Next" at bounding box center [674, 329] width 16 height 7
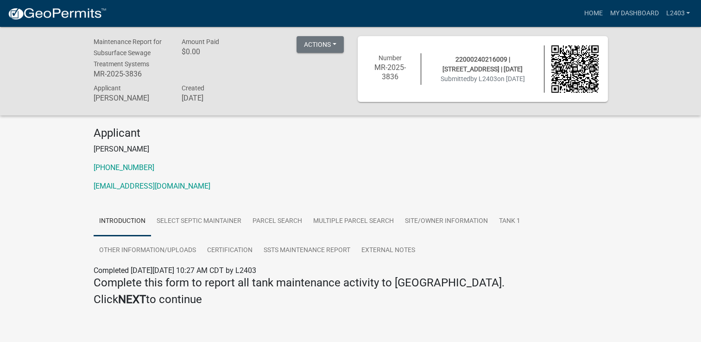
click at [336, 149] on p "[PERSON_NAME]" at bounding box center [351, 149] width 514 height 11
click at [588, 10] on link "Home" at bounding box center [593, 14] width 26 height 18
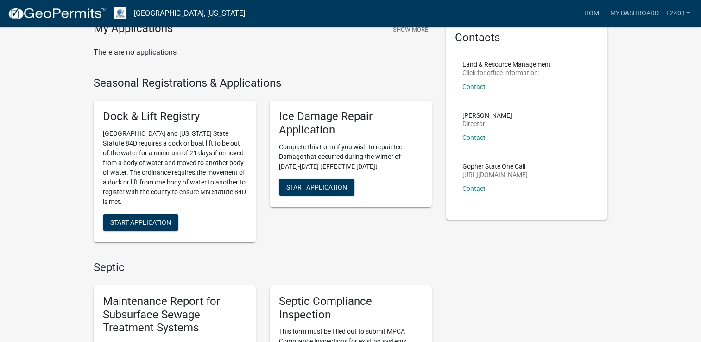
scroll to position [185, 0]
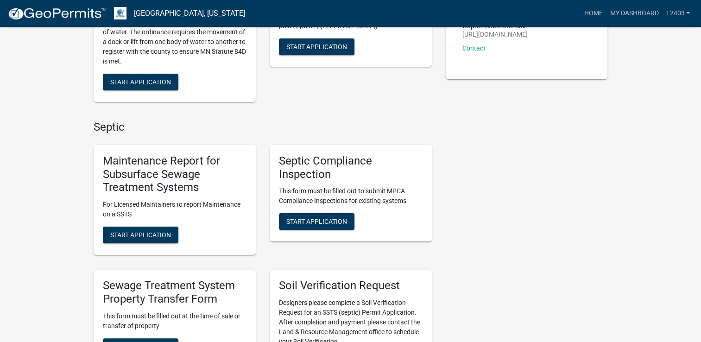
click at [131, 244] on div "Maintenance Report for Subsurface Sewage Treatment Systems For Licensed Maintai…" at bounding box center [175, 200] width 162 height 110
click at [132, 236] on span "Start Application" at bounding box center [140, 234] width 61 height 7
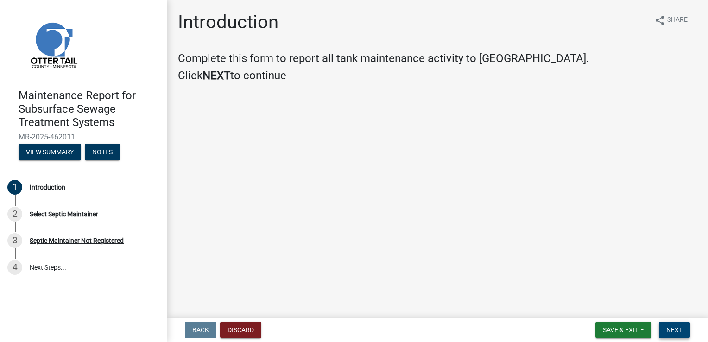
click at [673, 328] on span "Next" at bounding box center [674, 329] width 16 height 7
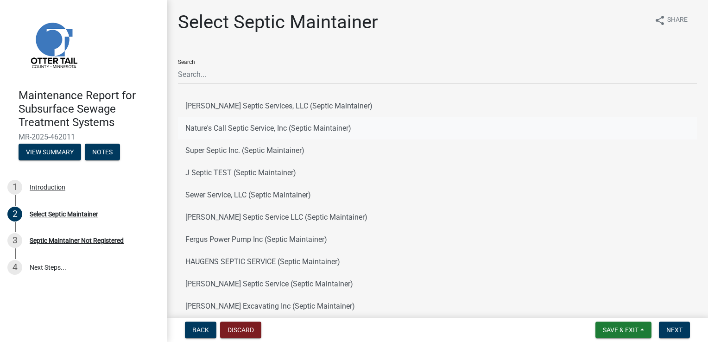
click at [238, 124] on button "Nature's Call Septic Service, Inc (Septic Maintainer)" at bounding box center [437, 128] width 519 height 22
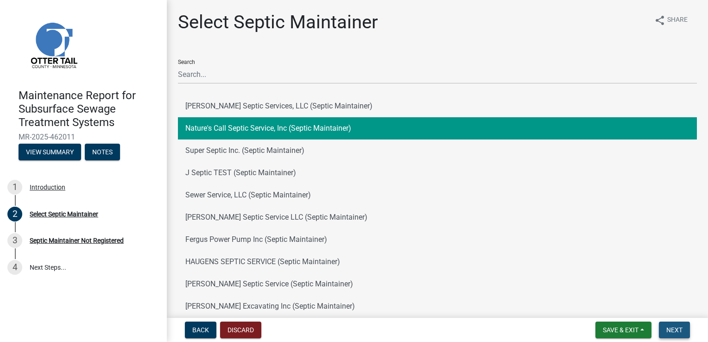
click at [661, 325] on button "Next" at bounding box center [674, 329] width 31 height 17
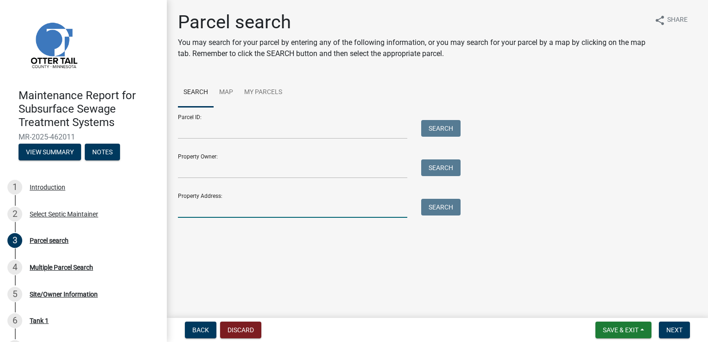
click at [191, 207] on input "Property Address:" at bounding box center [292, 208] width 229 height 19
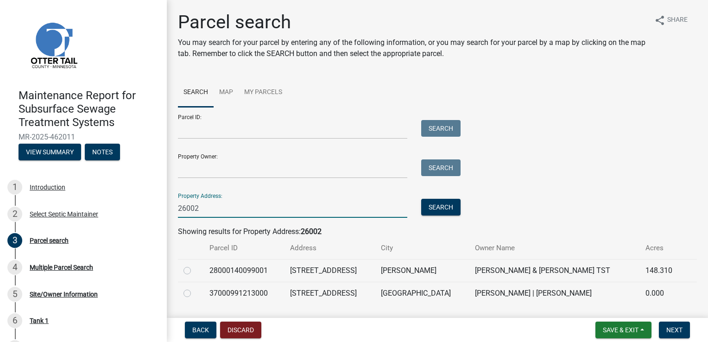
type input "26002"
click at [195, 265] on label at bounding box center [195, 265] width 0 height 0
click at [195, 269] on input "radio" at bounding box center [198, 268] width 6 height 6
radio input "true"
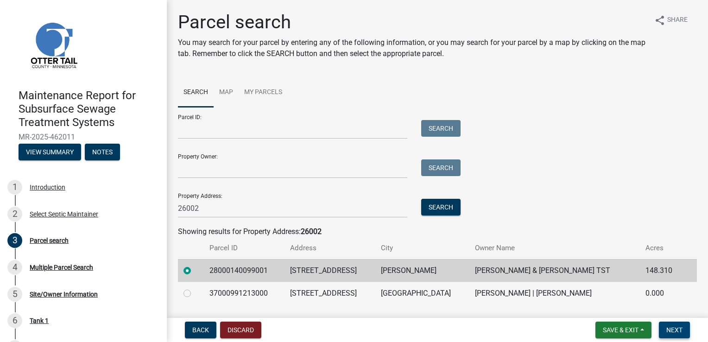
click at [681, 330] on span "Next" at bounding box center [674, 329] width 16 height 7
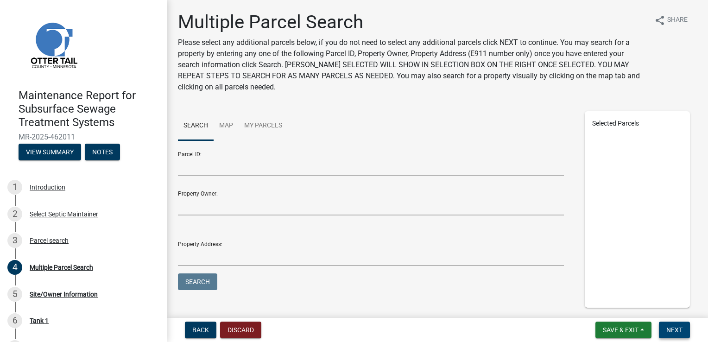
click at [681, 330] on span "Next" at bounding box center [674, 329] width 16 height 7
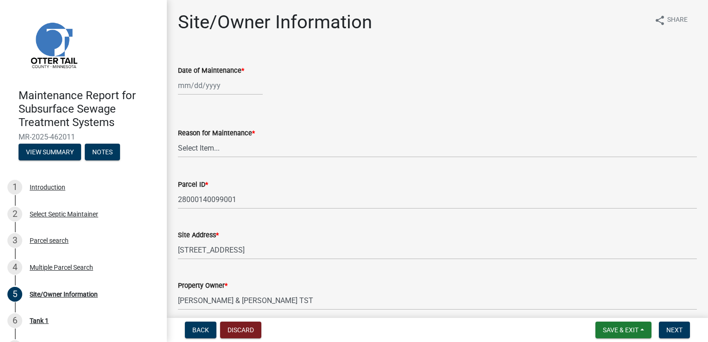
click at [210, 86] on div at bounding box center [220, 85] width 85 height 19
select select "8"
select select "2025"
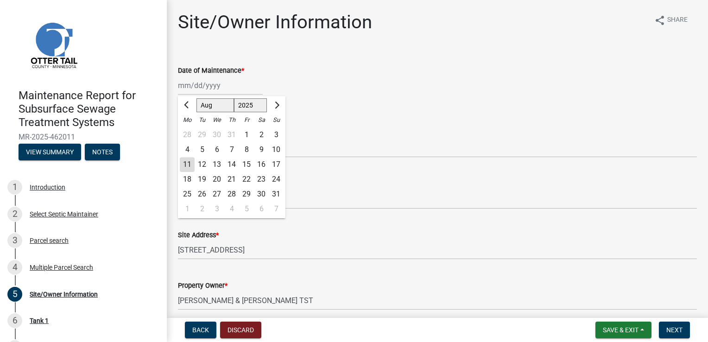
click at [246, 149] on div "8" at bounding box center [246, 149] width 15 height 15
type input "[DATE]"
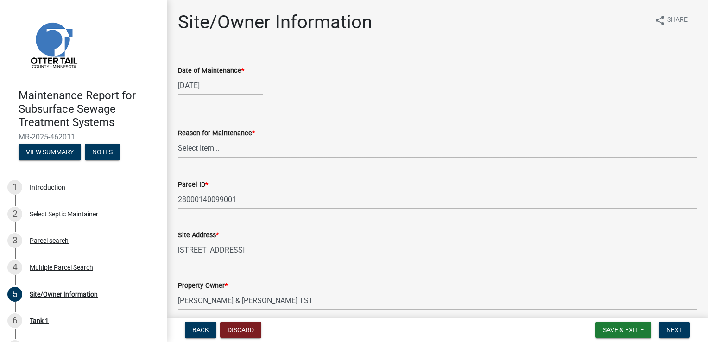
click at [193, 149] on select "Select Item... Called Routine Other" at bounding box center [437, 148] width 519 height 19
click at [178, 139] on select "Select Item... Called Routine Other" at bounding box center [437, 148] width 519 height 19
select select "3ac72b63-7b21-42e4-8192-806faae7a4f1"
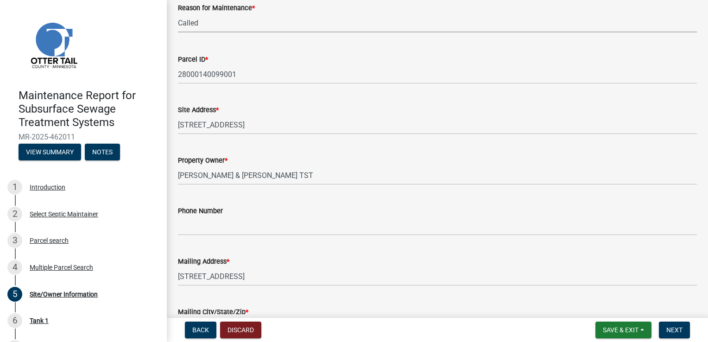
scroll to position [139, 0]
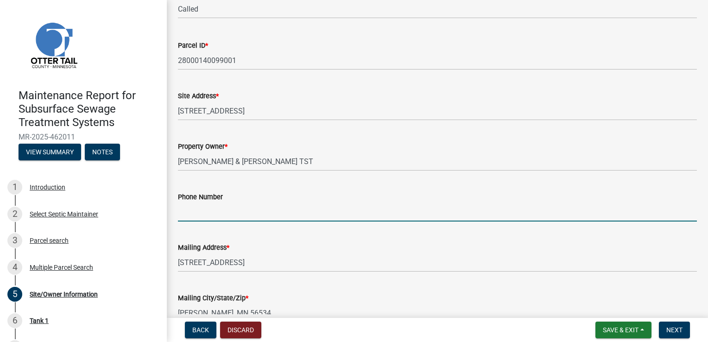
click at [200, 213] on input "Phone Number" at bounding box center [437, 211] width 519 height 19
type input "[PHONE_NUMBER]"
click at [670, 327] on span "Next" at bounding box center [674, 329] width 16 height 7
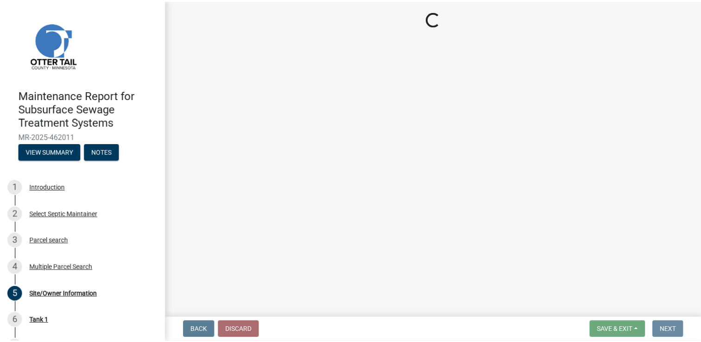
scroll to position [0, 0]
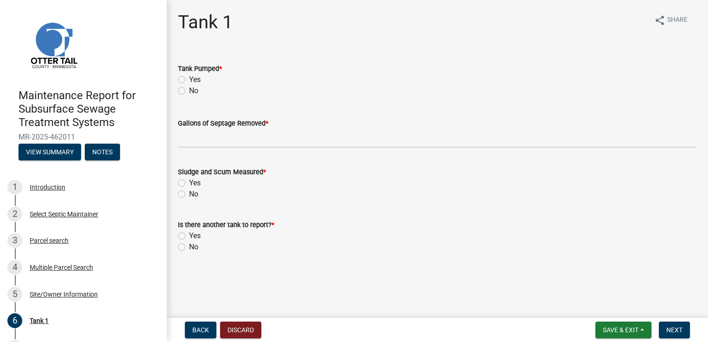
click at [198, 76] on label "Yes" at bounding box center [195, 79] width 12 height 11
click at [195, 76] on input "Yes" at bounding box center [192, 77] width 6 height 6
radio input "true"
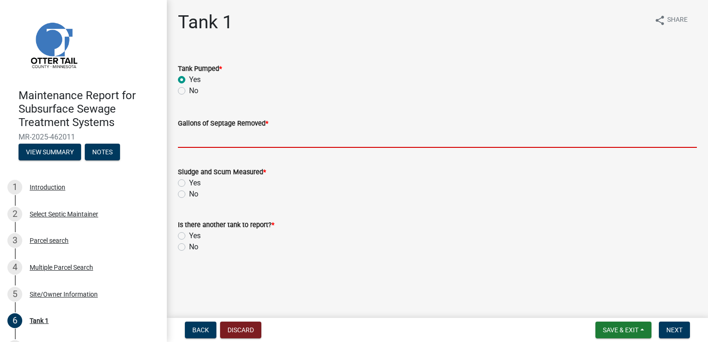
click at [201, 136] on input "Gallons of Septage Removed *" at bounding box center [437, 138] width 519 height 19
type input "1000"
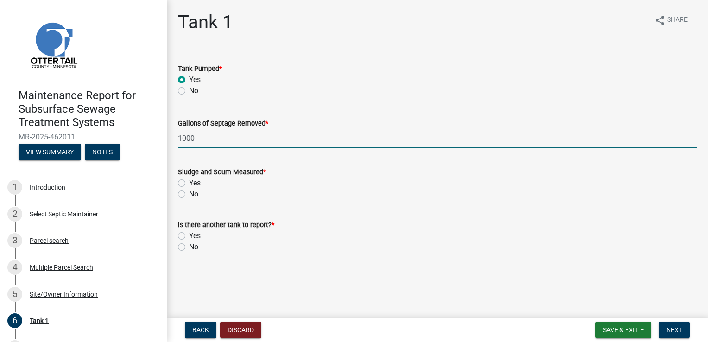
click at [189, 184] on label "Yes" at bounding box center [195, 182] width 12 height 11
click at [189, 183] on input "Yes" at bounding box center [192, 180] width 6 height 6
radio input "true"
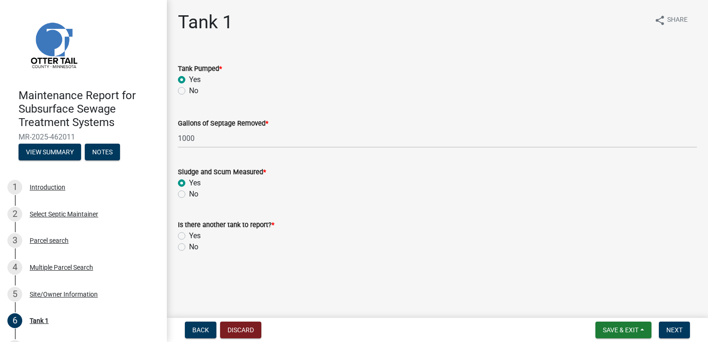
click at [189, 247] on label "No" at bounding box center [193, 246] width 9 height 11
click at [189, 247] on input "No" at bounding box center [192, 244] width 6 height 6
radio input "true"
click at [667, 328] on span "Next" at bounding box center [674, 329] width 16 height 7
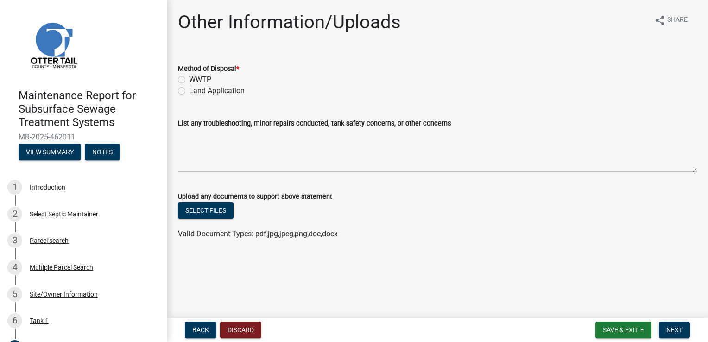
click at [198, 76] on label "WWTP" at bounding box center [200, 79] width 22 height 11
click at [195, 76] on input "WWTP" at bounding box center [192, 77] width 6 height 6
radio input "true"
click at [665, 328] on button "Next" at bounding box center [674, 329] width 31 height 17
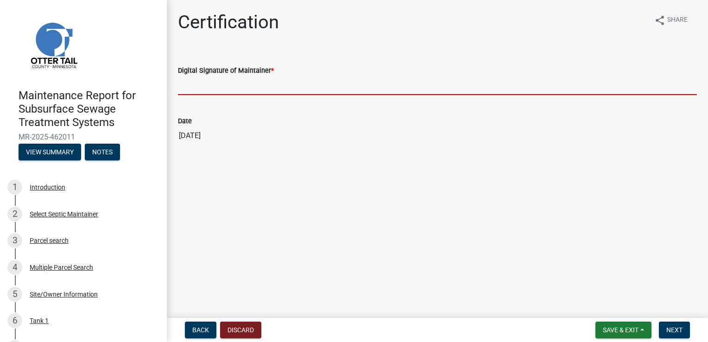
click at [212, 90] on input "Digital Signature of Maintainer *" at bounding box center [437, 85] width 519 height 19
type input "[PERSON_NAME]"
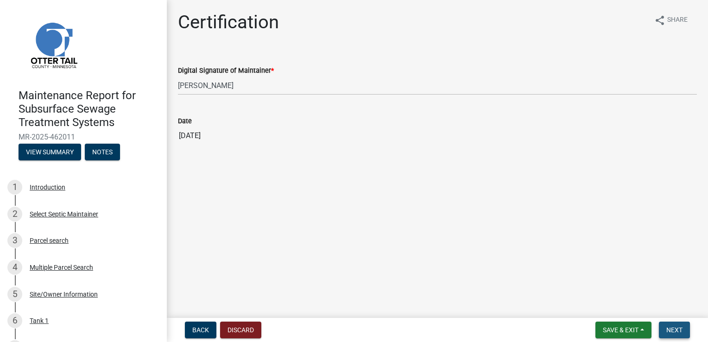
click at [680, 327] on span "Next" at bounding box center [674, 329] width 16 height 7
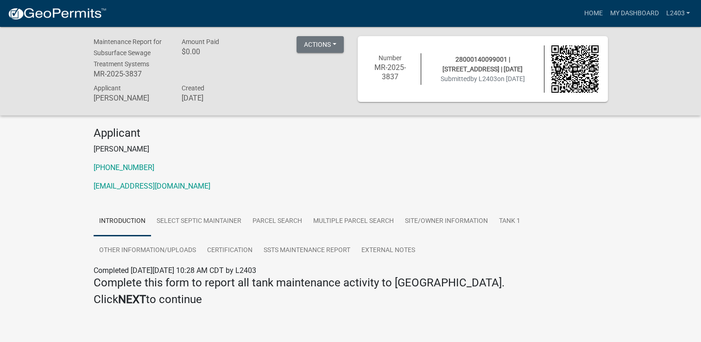
click at [378, 145] on p "[PERSON_NAME]" at bounding box center [351, 149] width 514 height 11
click at [590, 12] on link "Home" at bounding box center [593, 14] width 26 height 18
